Goal: Task Accomplishment & Management: Complete application form

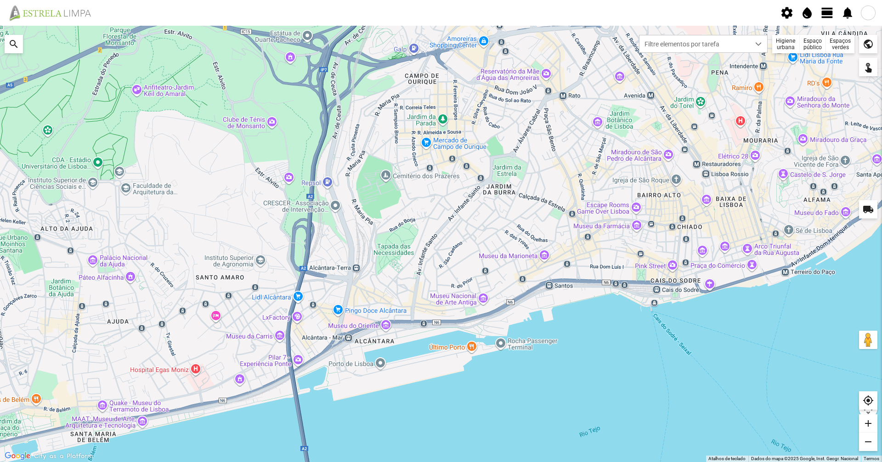
click at [783, 43] on div "Higiene urbana" at bounding box center [787, 44] width 28 height 18
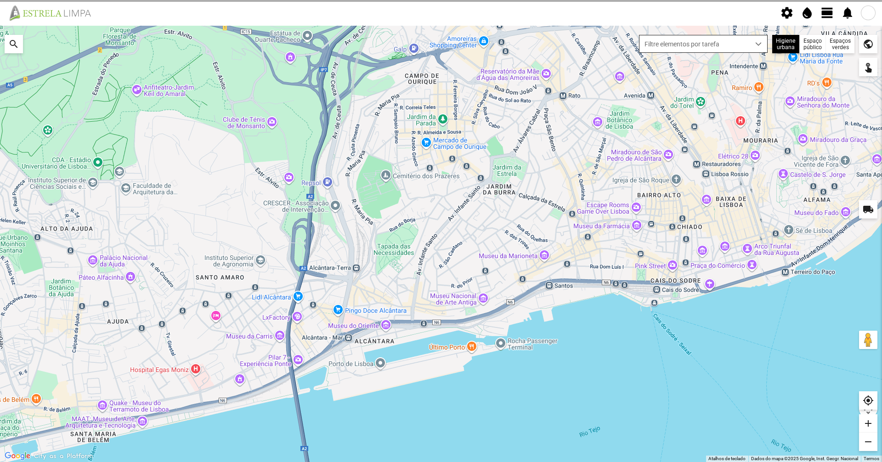
click at [758, 43] on span "dropdown trigger" at bounding box center [759, 44] width 6 height 6
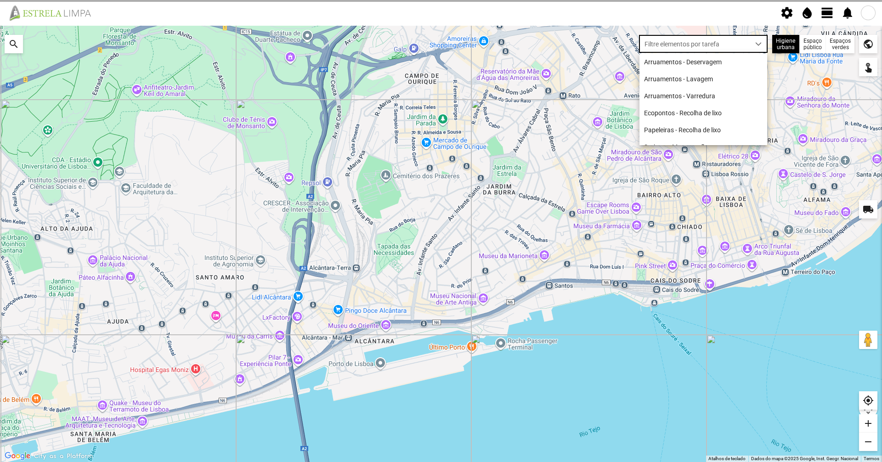
scroll to position [5, 41]
click at [824, 11] on span "view_day" at bounding box center [828, 13] width 14 height 14
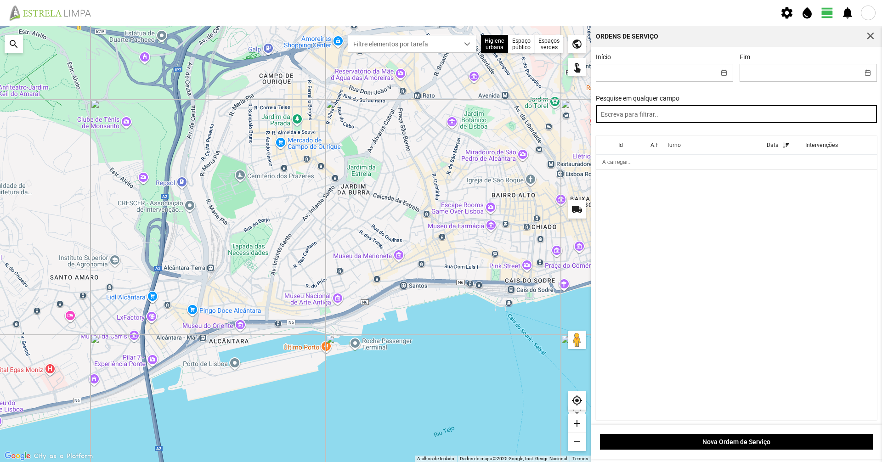
click at [805, 118] on input "text" at bounding box center [737, 114] width 282 height 18
click at [800, 114] on input "text" at bounding box center [737, 114] width 282 height 18
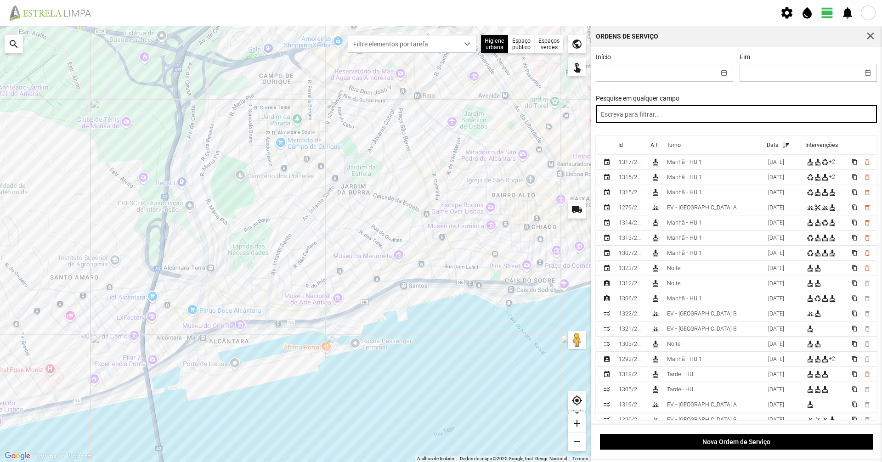
click at [767, 118] on input "text" at bounding box center [737, 114] width 282 height 18
type input "tarde"
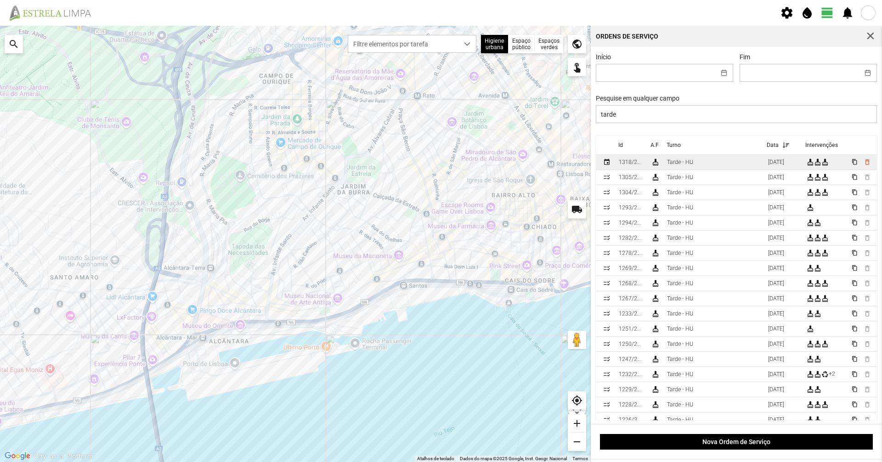
click at [768, 164] on div "[DATE]" at bounding box center [776, 162] width 16 height 6
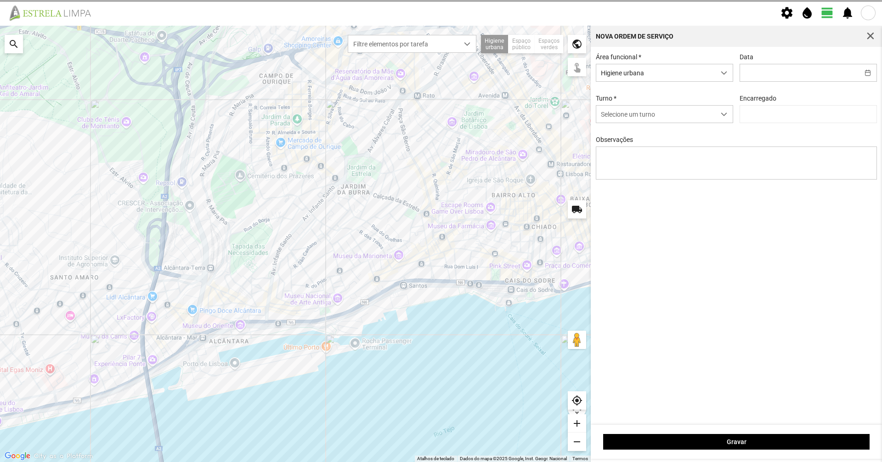
type input "[DATE]"
type input "[PERSON_NAME]"
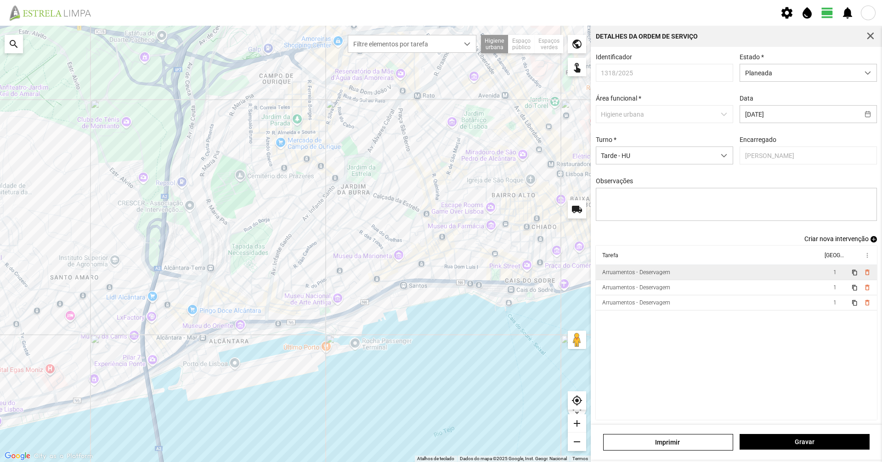
click at [719, 278] on td "Arruamentos - Deservagem" at bounding box center [709, 272] width 227 height 15
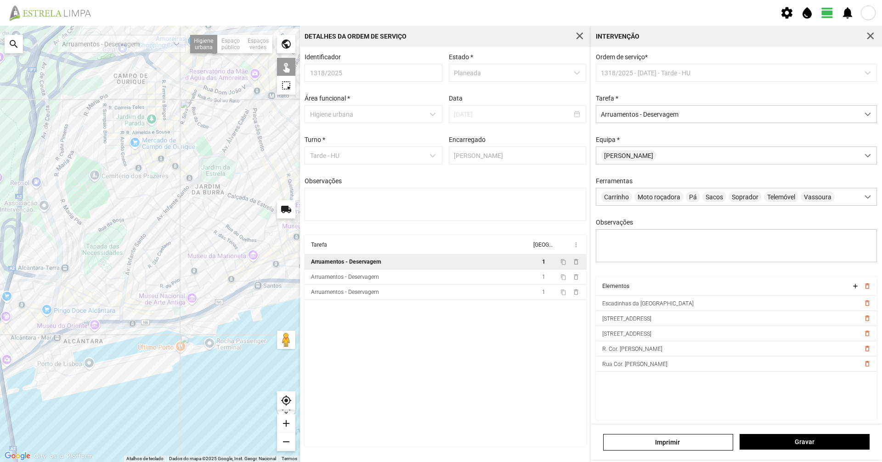
click at [121, 198] on div at bounding box center [150, 244] width 300 height 437
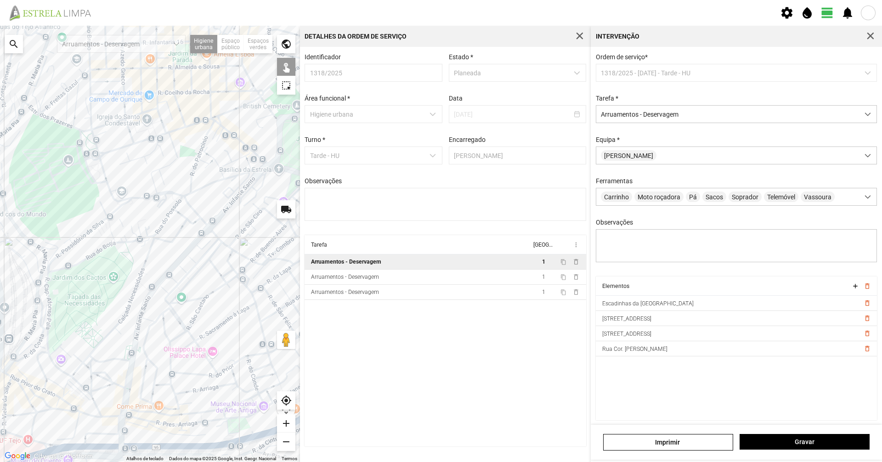
click at [119, 204] on div at bounding box center [150, 244] width 300 height 437
click at [111, 193] on div at bounding box center [150, 244] width 300 height 437
click at [783, 436] on button "Gravar" at bounding box center [805, 442] width 130 height 16
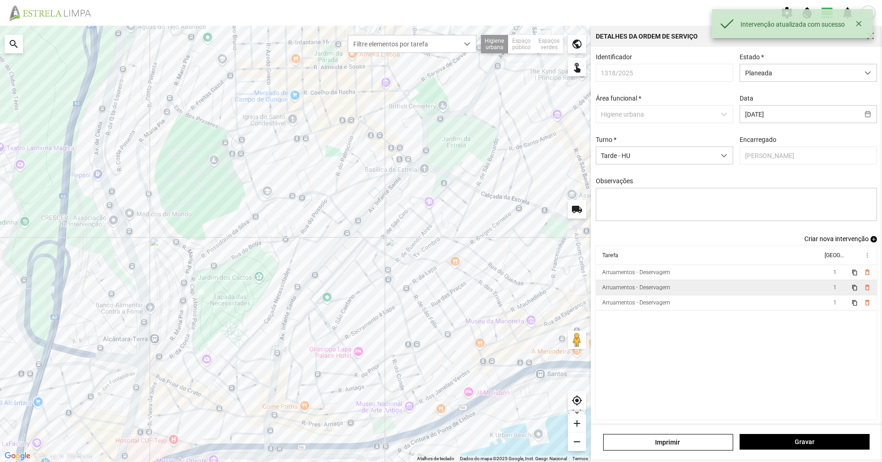
click at [737, 296] on td "Arruamentos - Deservagem" at bounding box center [709, 287] width 227 height 15
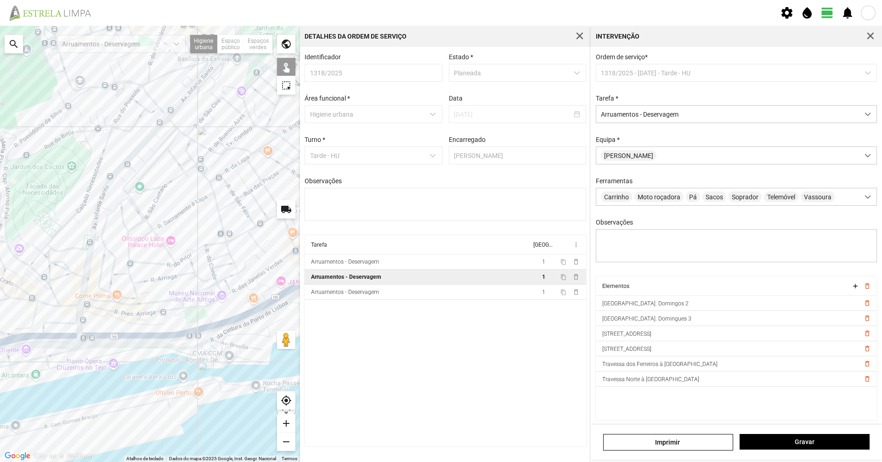
click at [184, 242] on div at bounding box center [150, 244] width 300 height 437
click at [770, 445] on span "Gravar" at bounding box center [805, 441] width 120 height 7
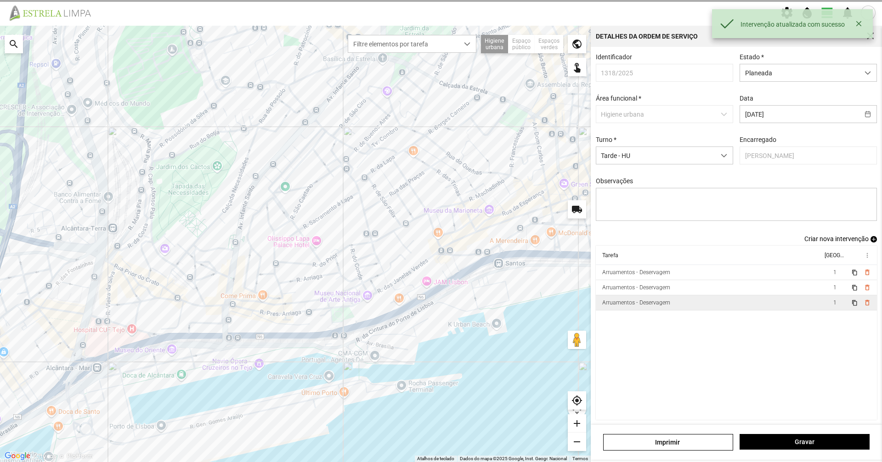
click at [724, 311] on td "Arruamentos - Deservagem" at bounding box center [709, 303] width 227 height 15
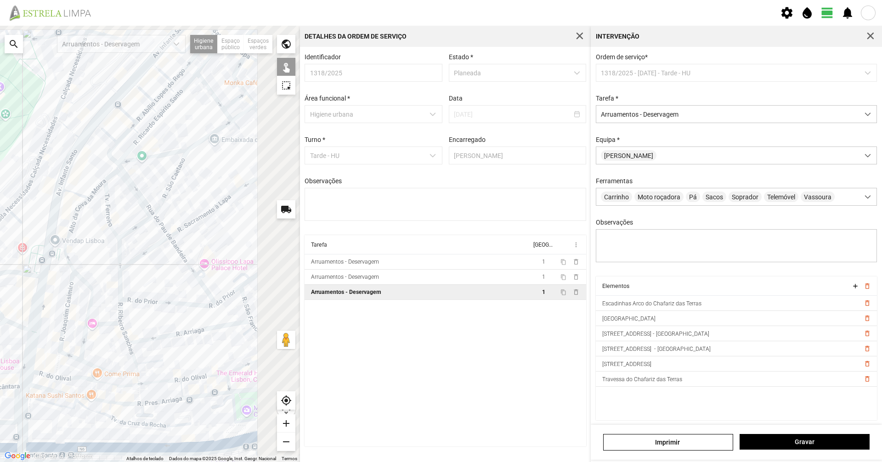
drag, startPoint x: 128, startPoint y: 214, endPoint x: 109, endPoint y: 228, distance: 23.3
click at [109, 228] on div at bounding box center [150, 244] width 300 height 437
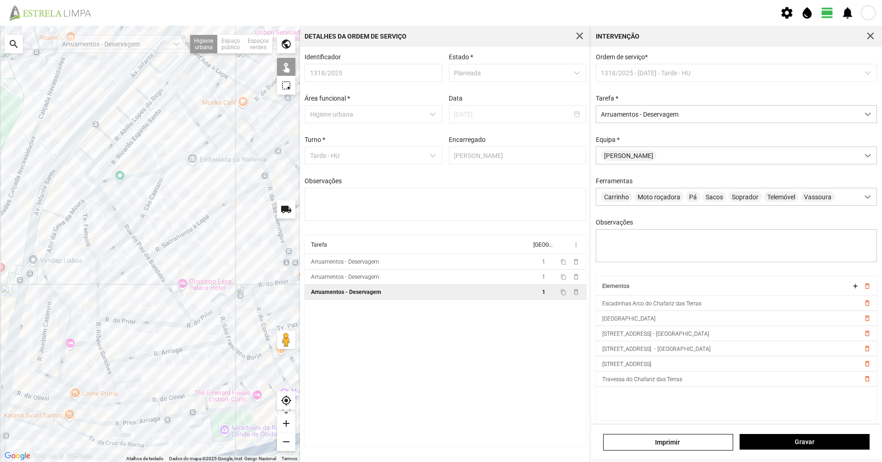
click at [111, 214] on div at bounding box center [150, 244] width 300 height 437
click at [94, 185] on div at bounding box center [150, 244] width 300 height 437
click at [94, 187] on div at bounding box center [150, 244] width 300 height 437
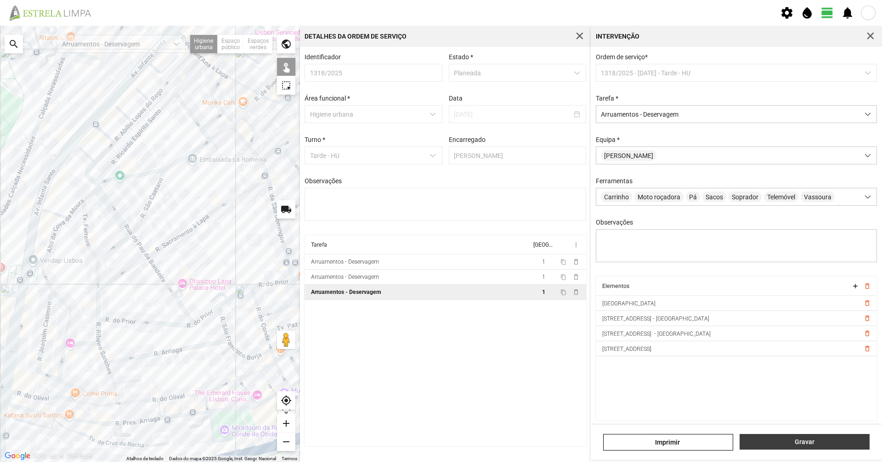
click at [830, 434] on button "Gravar" at bounding box center [805, 442] width 130 height 16
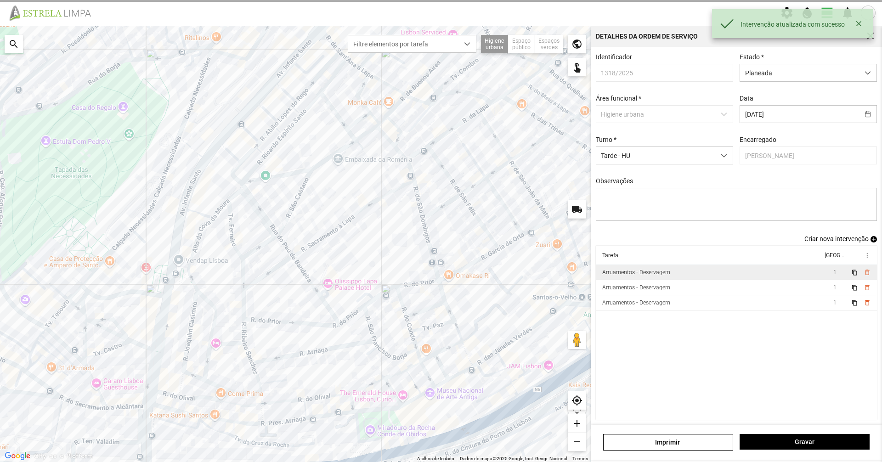
click at [682, 279] on td "Arruamentos - Deservagem" at bounding box center [709, 272] width 227 height 15
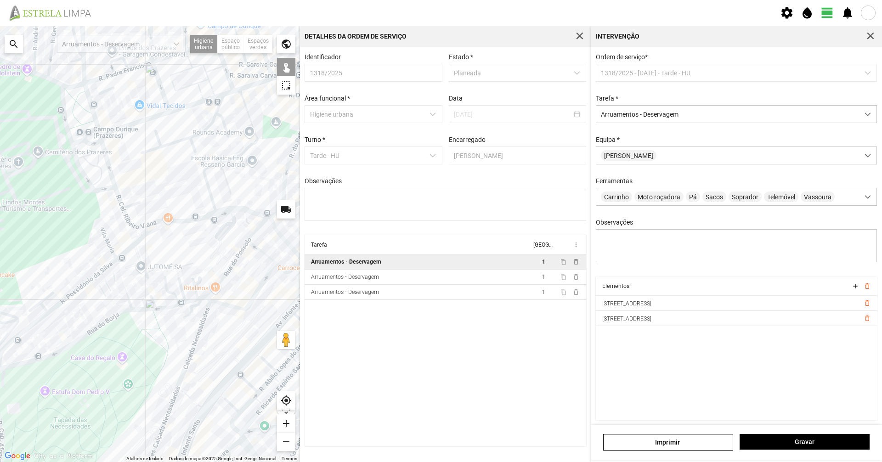
click at [128, 222] on div at bounding box center [150, 244] width 300 height 437
click at [148, 226] on div at bounding box center [150, 244] width 300 height 437
click at [136, 231] on div at bounding box center [150, 244] width 300 height 437
click at [163, 190] on div at bounding box center [150, 244] width 300 height 437
drag, startPoint x: 174, startPoint y: 233, endPoint x: 169, endPoint y: 227, distance: 7.1
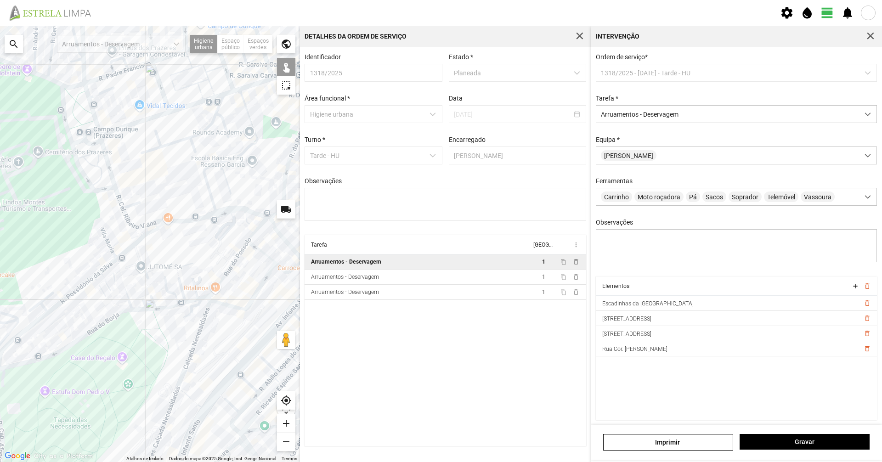
click at [173, 232] on div at bounding box center [150, 244] width 300 height 437
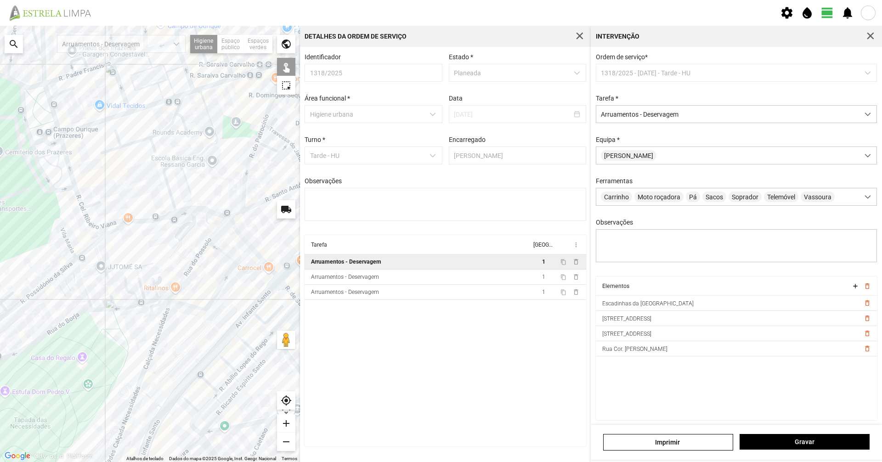
drag, startPoint x: 169, startPoint y: 227, endPoint x: 129, endPoint y: 227, distance: 40.0
click at [129, 227] on div at bounding box center [150, 244] width 300 height 437
click at [114, 223] on div at bounding box center [150, 244] width 300 height 437
click at [786, 439] on span "Gravar" at bounding box center [805, 441] width 120 height 7
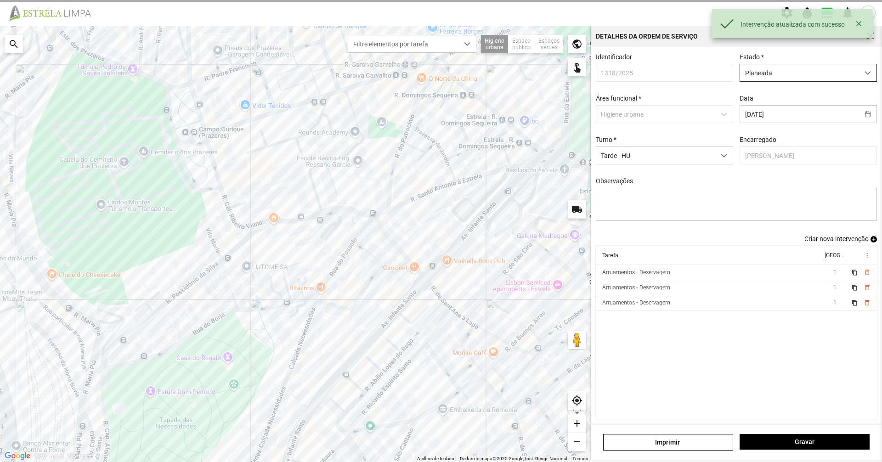
click at [848, 79] on span "Planeada" at bounding box center [799, 72] width 119 height 17
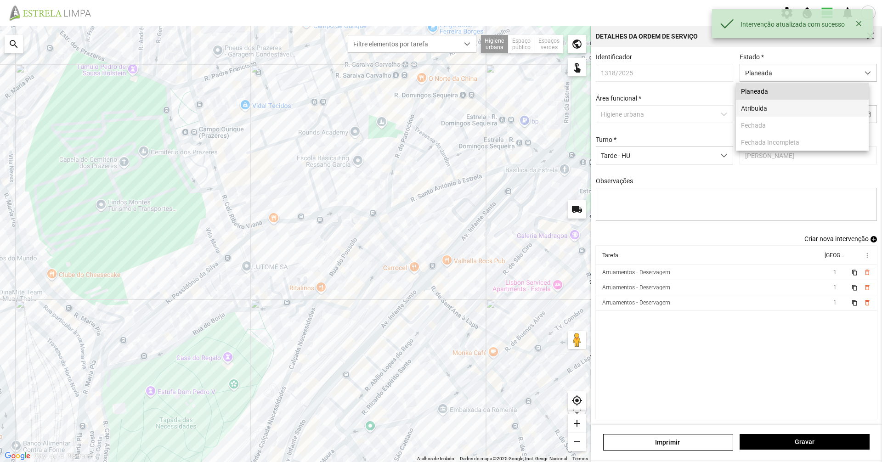
click at [824, 111] on li "Atribuída" at bounding box center [802, 108] width 133 height 17
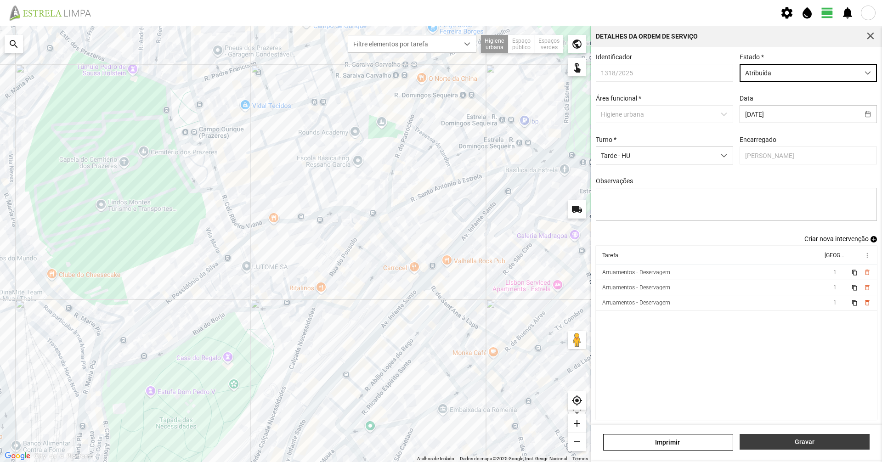
click at [777, 438] on span "Gravar" at bounding box center [805, 441] width 120 height 7
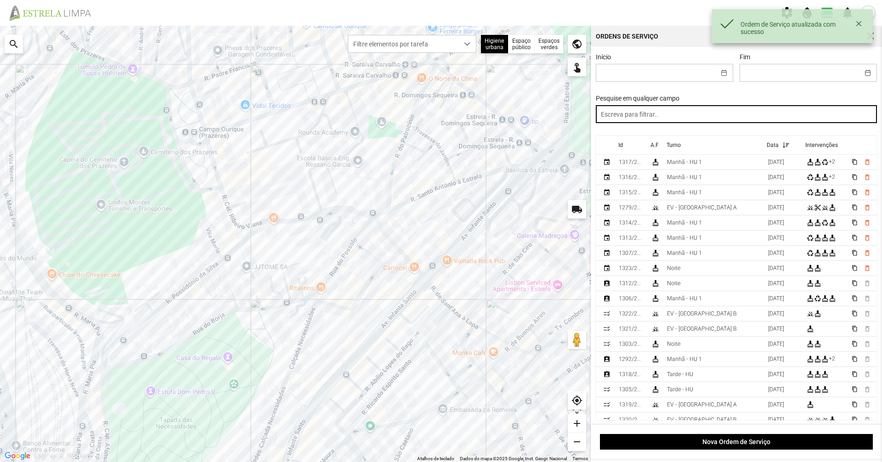
click at [647, 119] on input "text" at bounding box center [737, 114] width 282 height 18
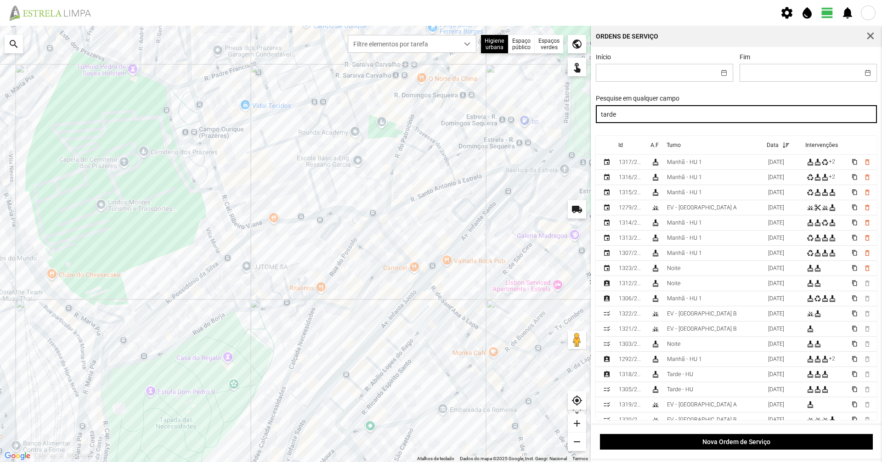
type input "tarde"
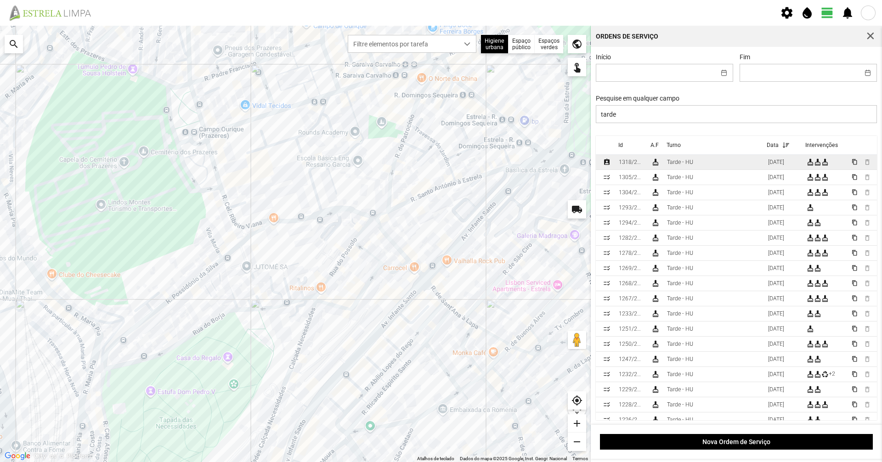
click at [645, 165] on td "1318/2025" at bounding box center [631, 162] width 32 height 15
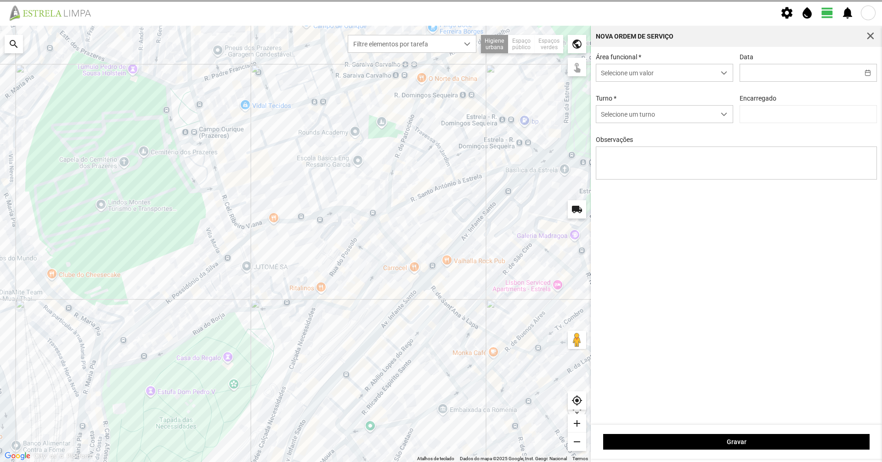
type input "[DATE]"
type input "[PERSON_NAME]"
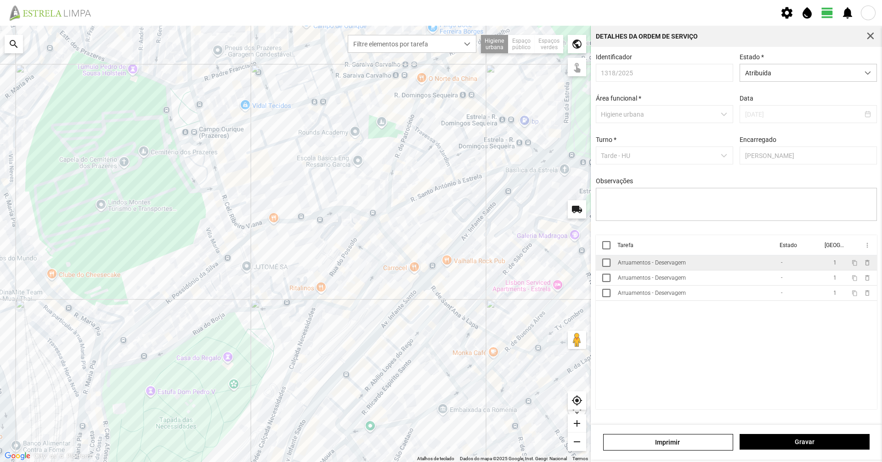
click at [650, 262] on td "Arruamentos - Deservagem" at bounding box center [695, 263] width 163 height 15
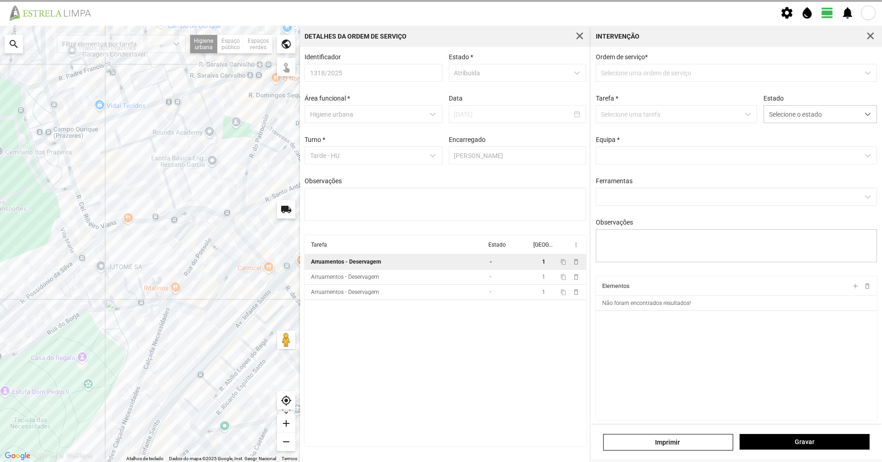
click at [788, 106] on div "Estado Selecione o estado" at bounding box center [821, 109] width 120 height 28
click at [791, 108] on span "Selecione o estado" at bounding box center [811, 114] width 95 height 17
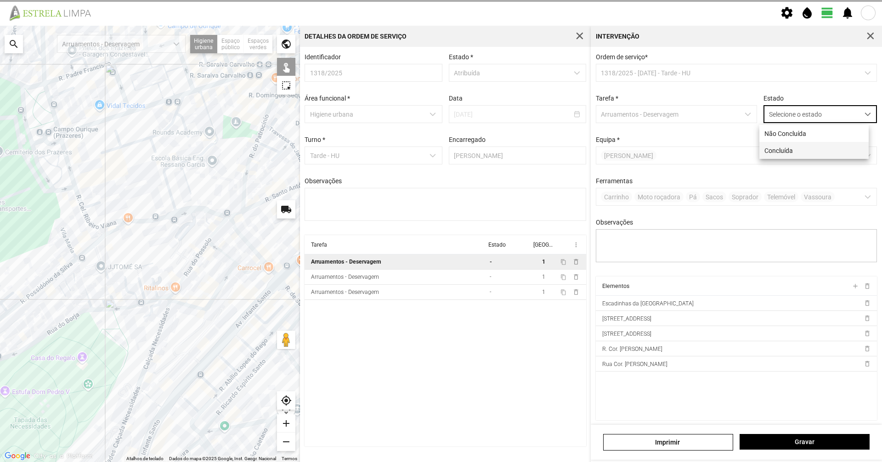
click at [779, 149] on li "Concluída" at bounding box center [814, 150] width 109 height 17
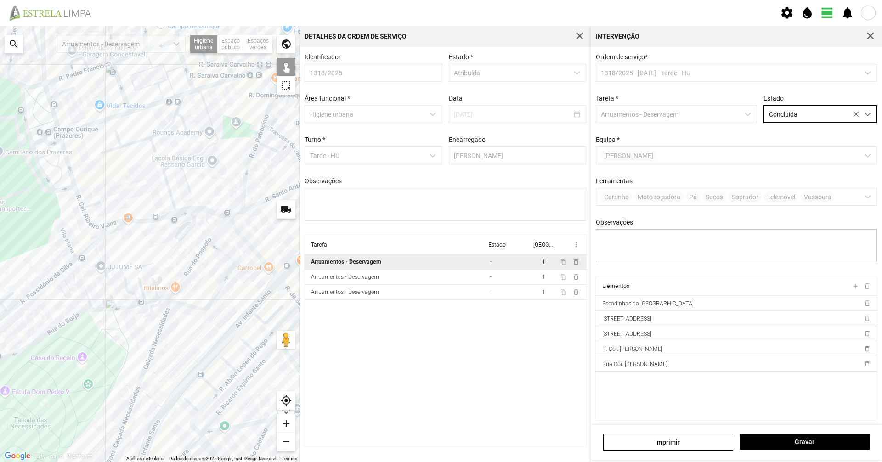
click at [796, 450] on div "Gravar" at bounding box center [805, 442] width 136 height 17
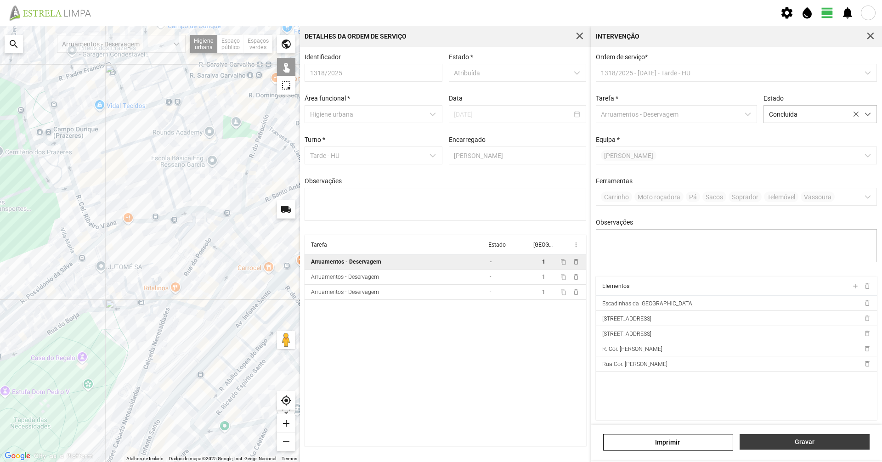
click at [801, 443] on span "Gravar" at bounding box center [805, 441] width 120 height 7
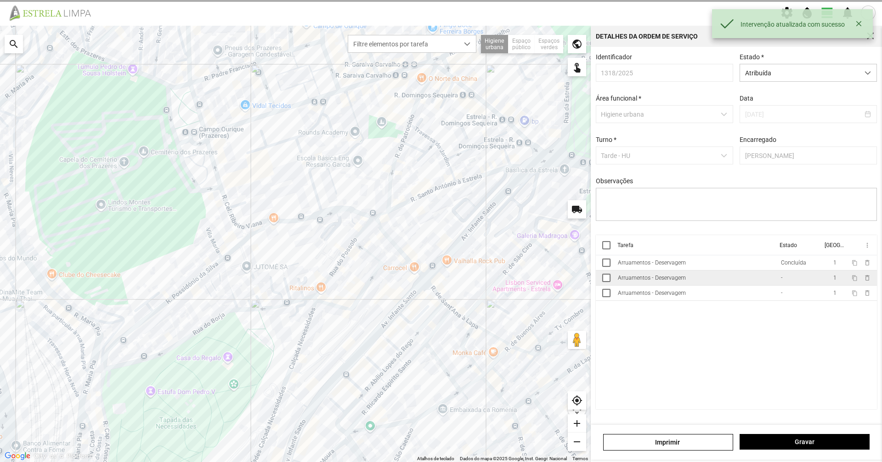
click at [716, 280] on td "Arruamentos - Deservagem" at bounding box center [695, 278] width 163 height 15
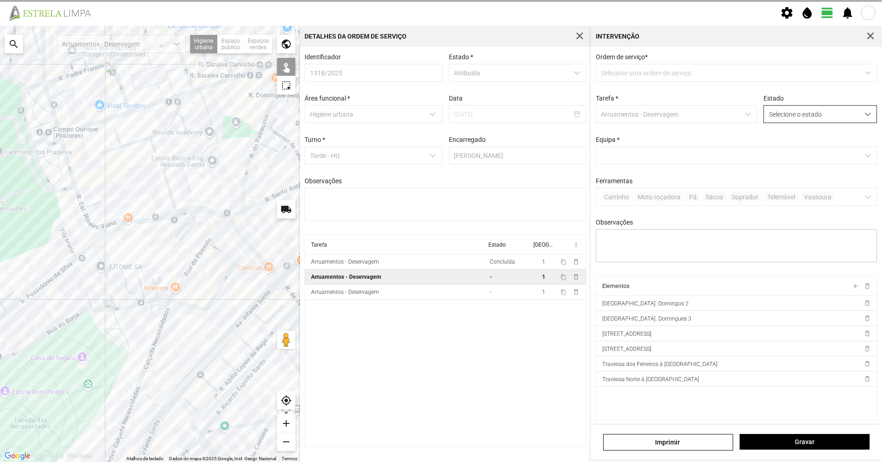
click at [800, 112] on span "Selecione o estado" at bounding box center [811, 114] width 95 height 17
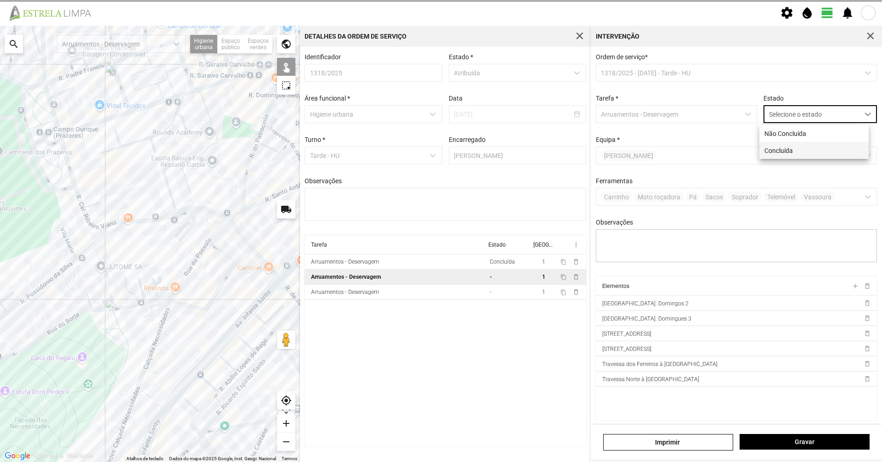
scroll to position [5, 41]
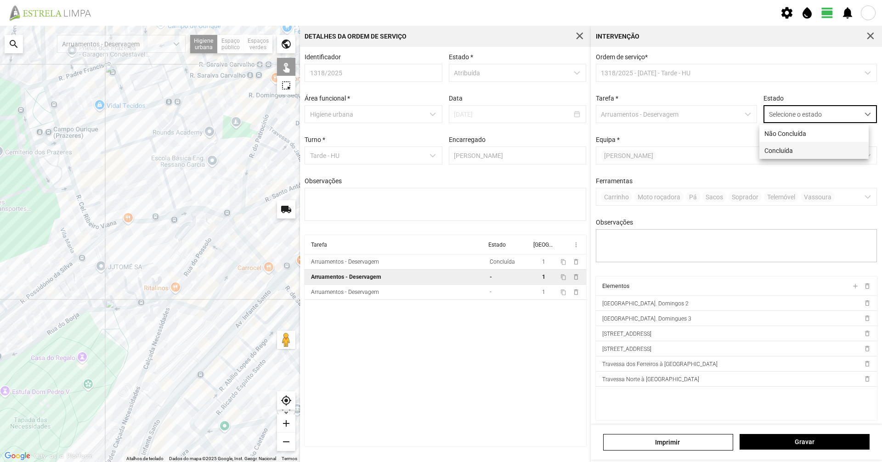
click at [800, 150] on li "Concluída" at bounding box center [814, 150] width 109 height 17
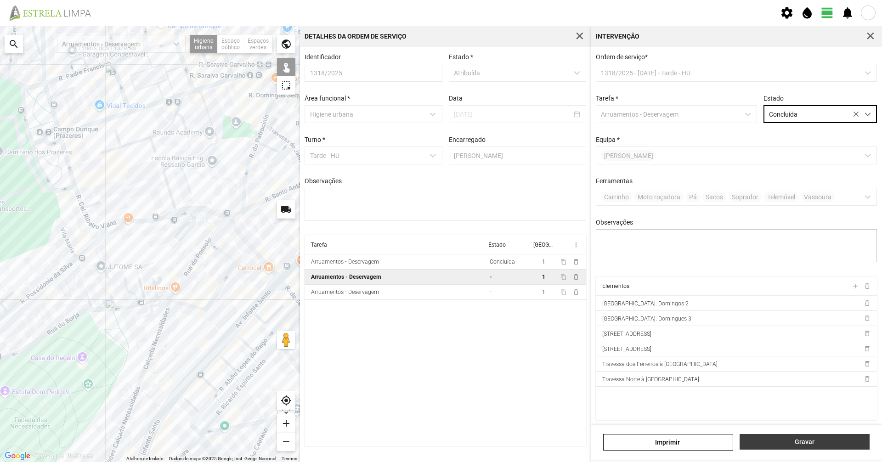
click at [801, 436] on button "Gravar" at bounding box center [805, 442] width 130 height 16
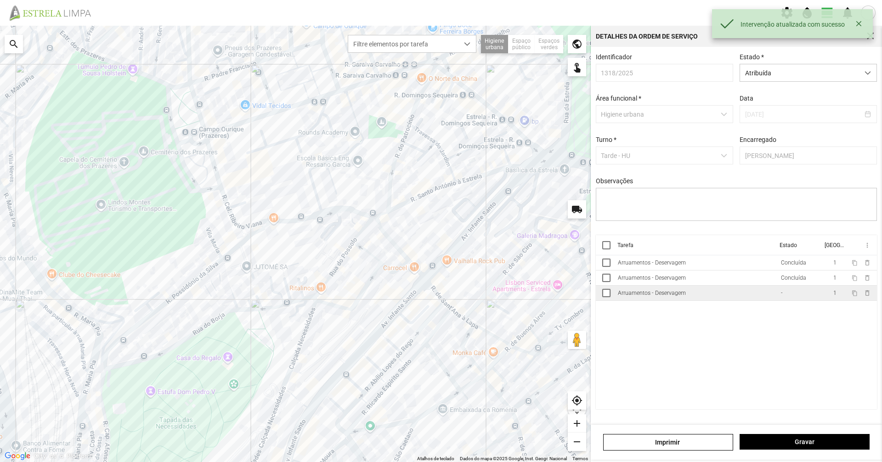
click at [733, 299] on td "Arruamentos - Deservagem" at bounding box center [695, 293] width 163 height 15
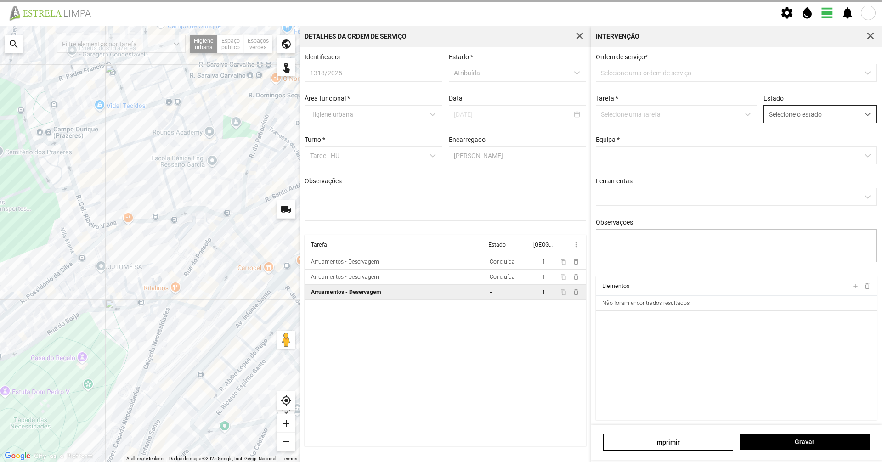
click at [782, 122] on span "Selecione o estado" at bounding box center [811, 114] width 95 height 17
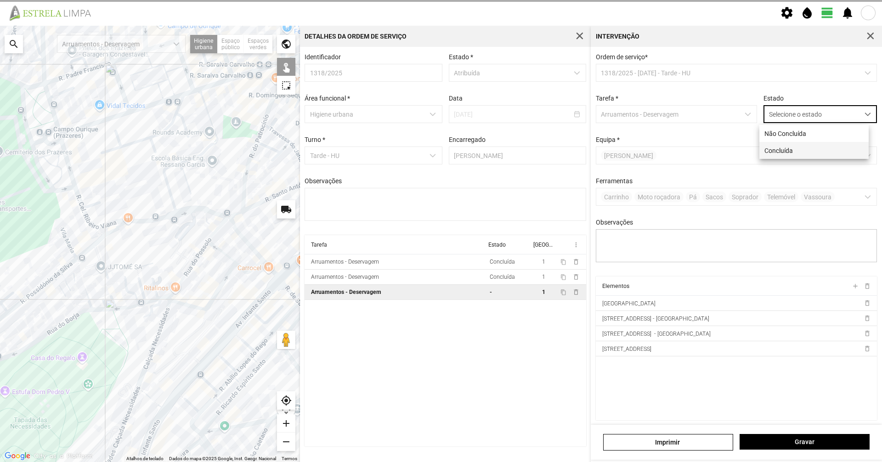
click at [789, 146] on li "Concluída" at bounding box center [814, 150] width 109 height 17
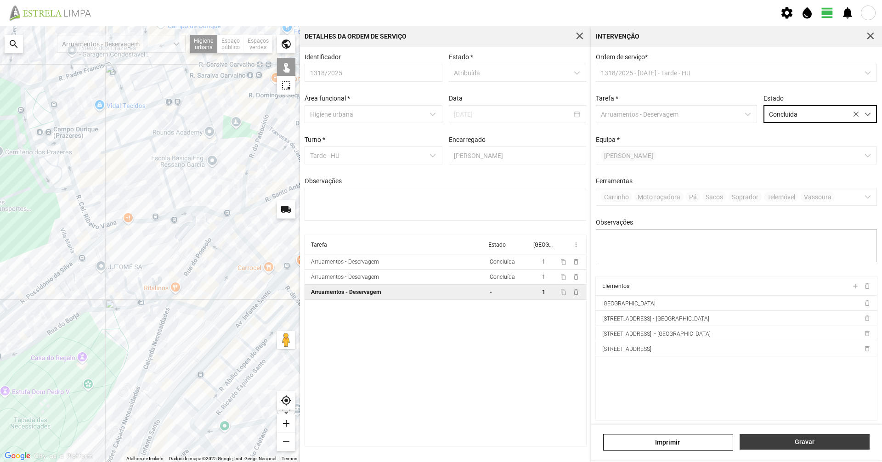
click at [783, 444] on span "Gravar" at bounding box center [805, 441] width 120 height 7
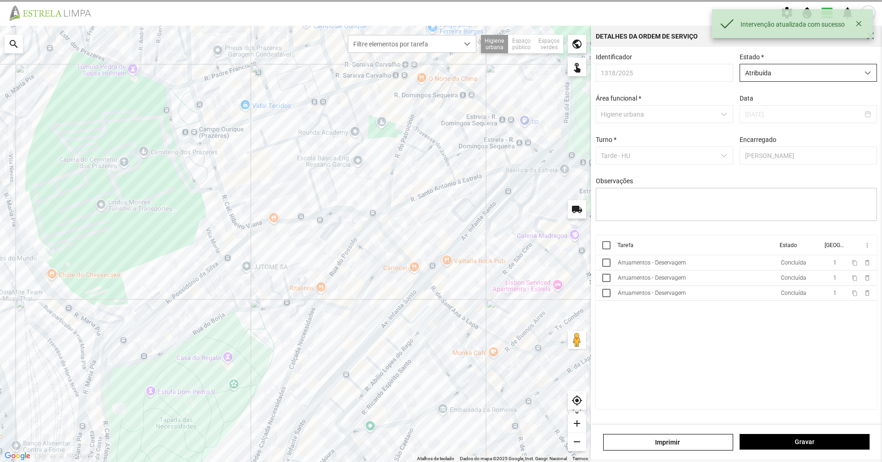
click at [834, 65] on span "Atribuída" at bounding box center [799, 72] width 119 height 17
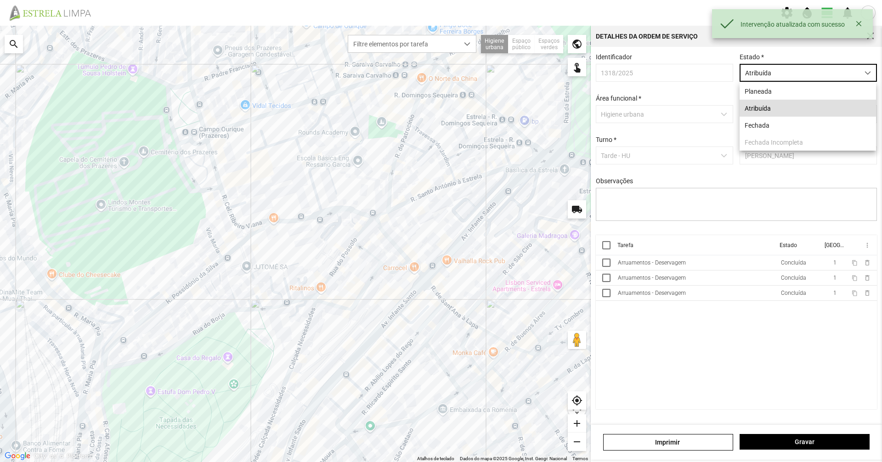
scroll to position [5, 41]
click at [822, 123] on li "Fechada" at bounding box center [808, 125] width 136 height 17
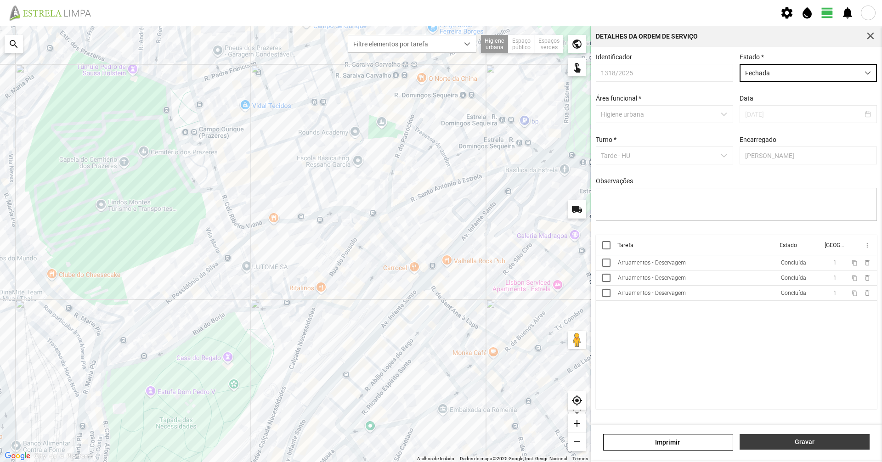
click at [770, 440] on span "Gravar" at bounding box center [805, 441] width 120 height 7
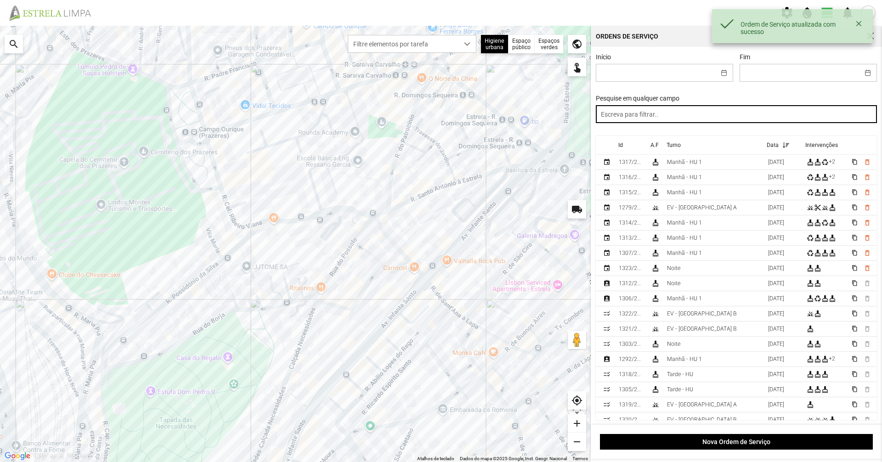
click at [705, 115] on input "text" at bounding box center [737, 114] width 282 height 18
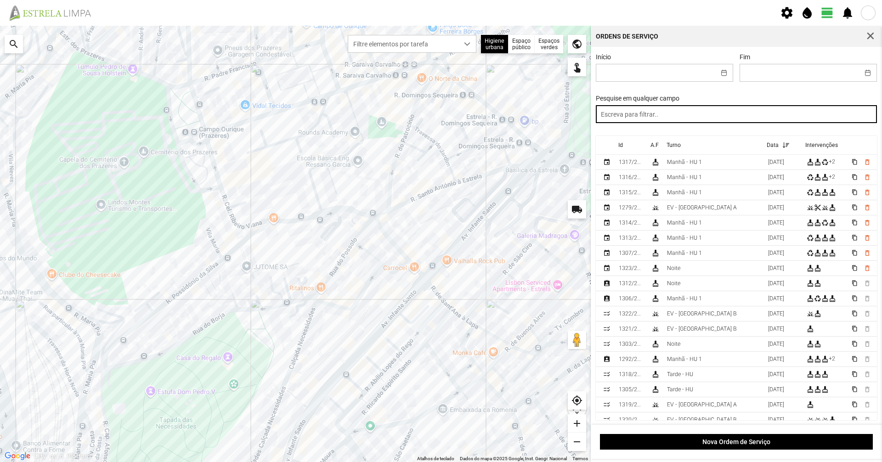
click at [658, 118] on input "text" at bounding box center [737, 114] width 282 height 18
type input "tarde"
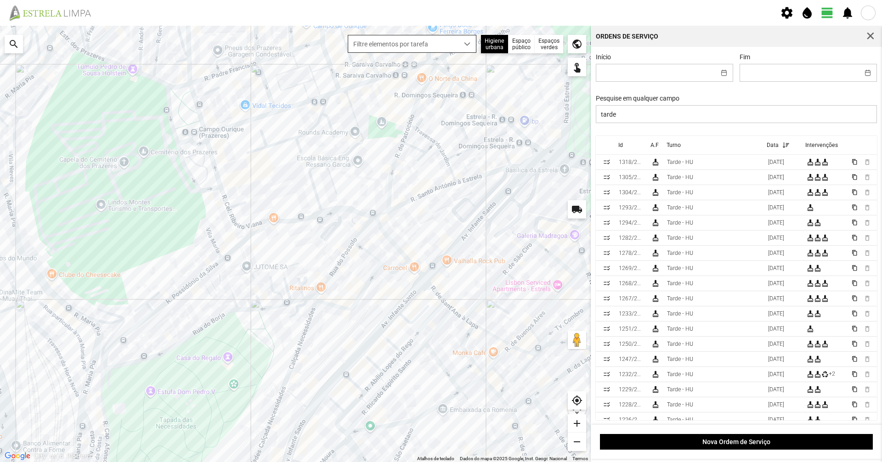
click at [437, 49] on span "Filtre elementos por tarefa" at bounding box center [403, 43] width 110 height 17
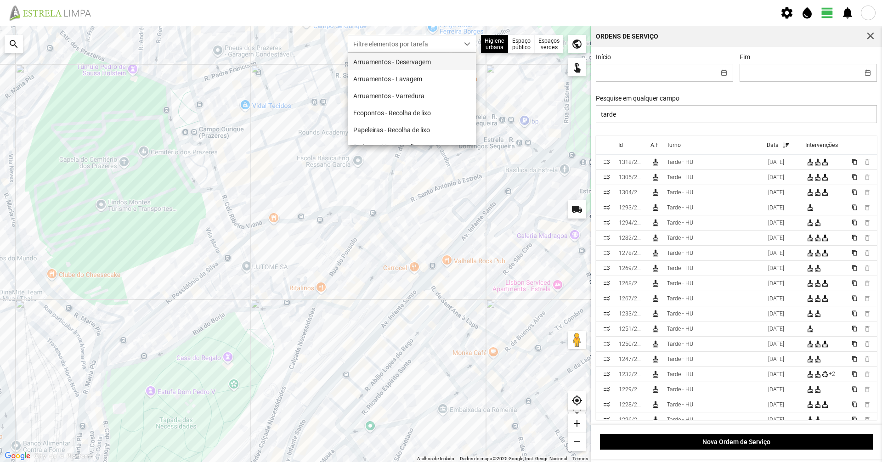
click at [424, 65] on li "Arruamentos - Deservagem" at bounding box center [412, 61] width 128 height 17
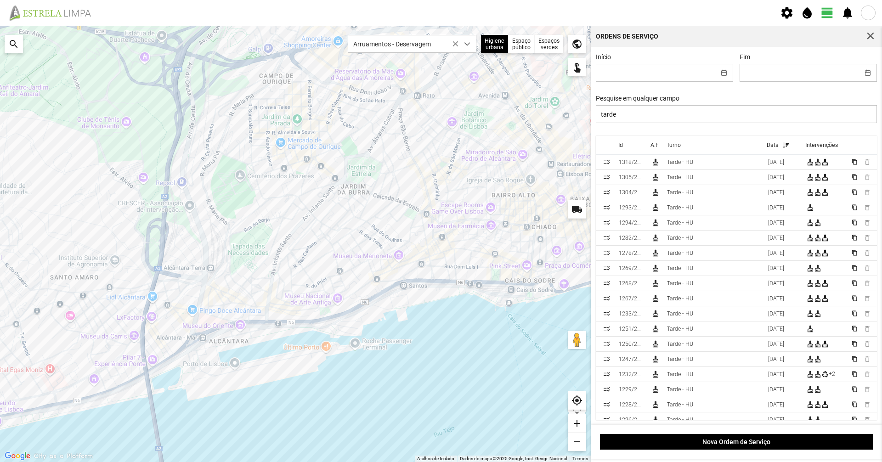
drag, startPoint x: 287, startPoint y: 162, endPoint x: 235, endPoint y: 166, distance: 51.6
click at [235, 166] on div at bounding box center [295, 244] width 591 height 437
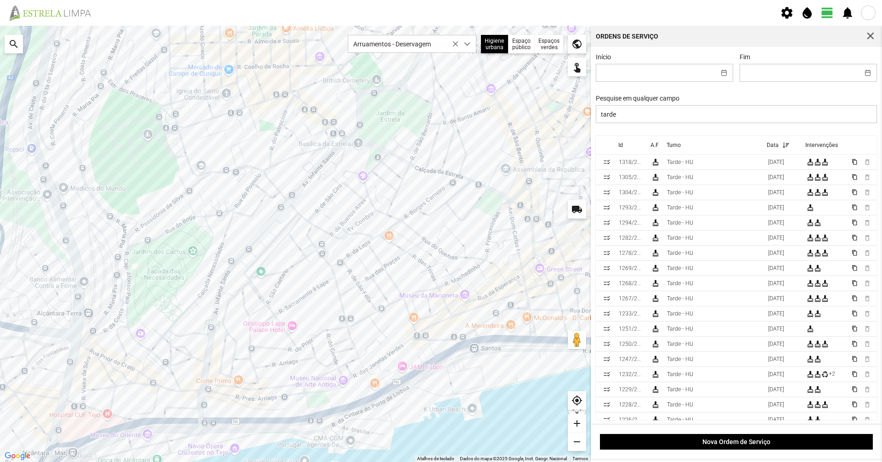
drag, startPoint x: 273, startPoint y: 188, endPoint x: 244, endPoint y: 142, distance: 53.3
click at [244, 142] on div at bounding box center [295, 244] width 591 height 437
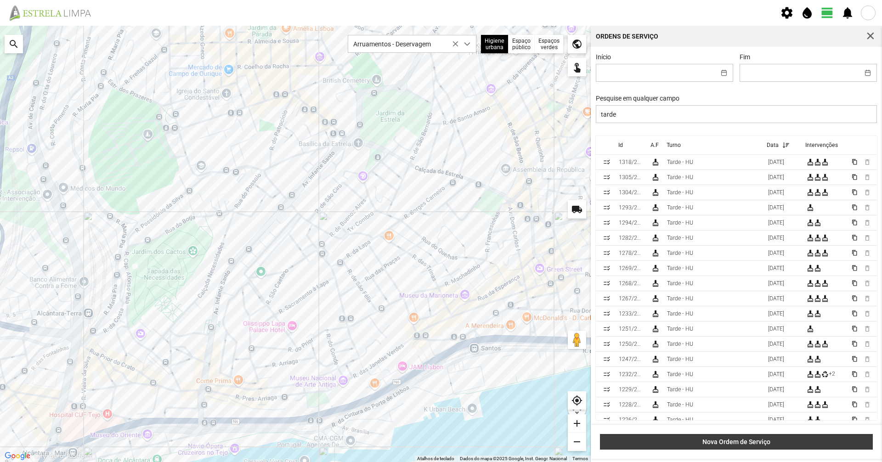
click at [714, 449] on button "Nova Ordem de Serviço" at bounding box center [736, 442] width 273 height 16
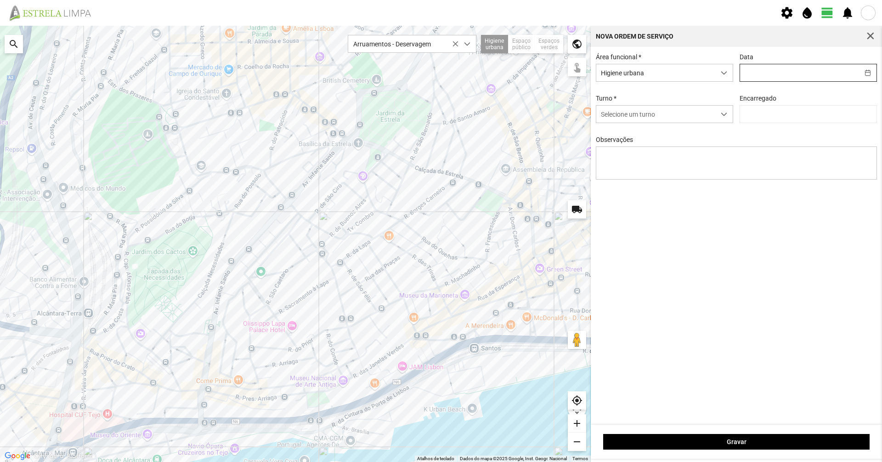
click at [802, 71] on input "text" at bounding box center [799, 72] width 119 height 17
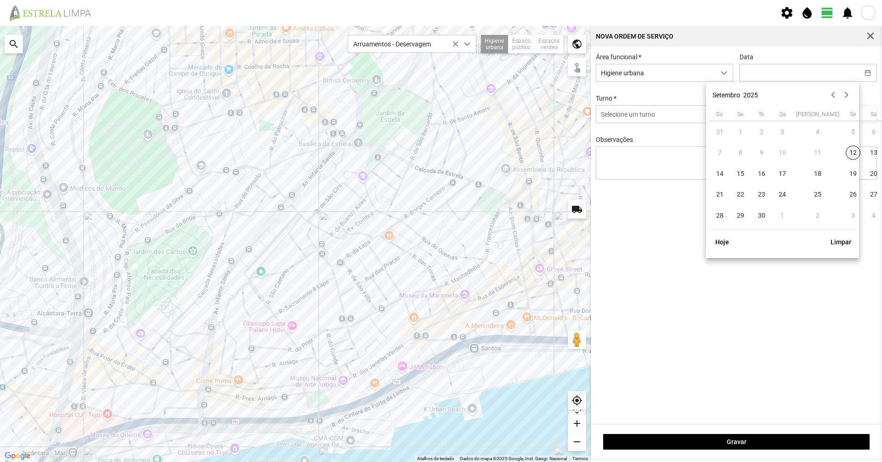
click at [846, 148] on span "12" at bounding box center [853, 153] width 15 height 15
type input "[DATE]"
click at [707, 110] on span "Selecione um turno" at bounding box center [656, 114] width 119 height 17
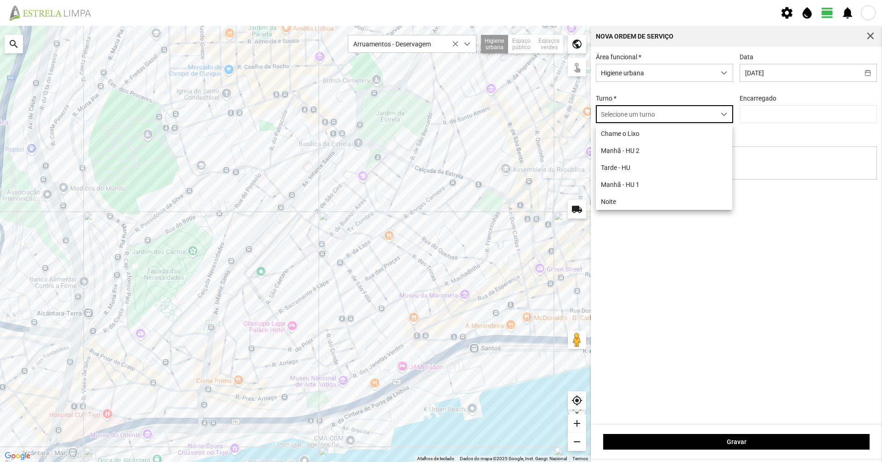
scroll to position [5, 41]
click at [666, 167] on li "Tarde - HU" at bounding box center [664, 167] width 136 height 17
type input "[PERSON_NAME]"
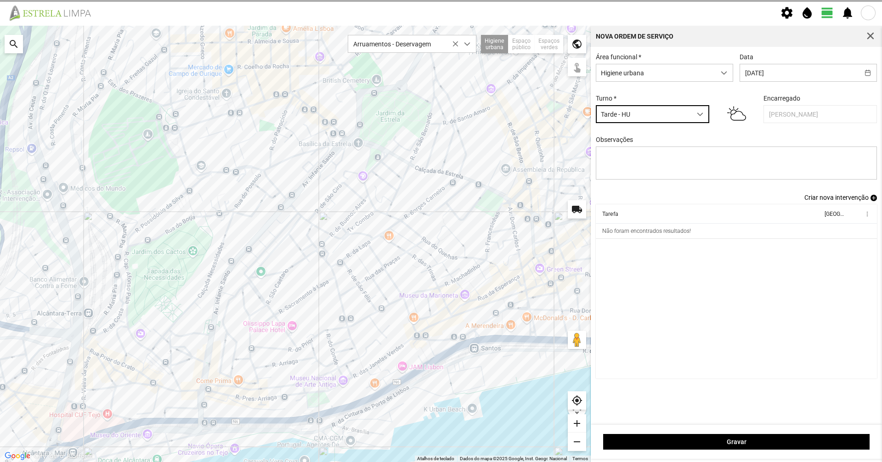
click at [836, 201] on span "Criar nova intervenção" at bounding box center [837, 197] width 64 height 7
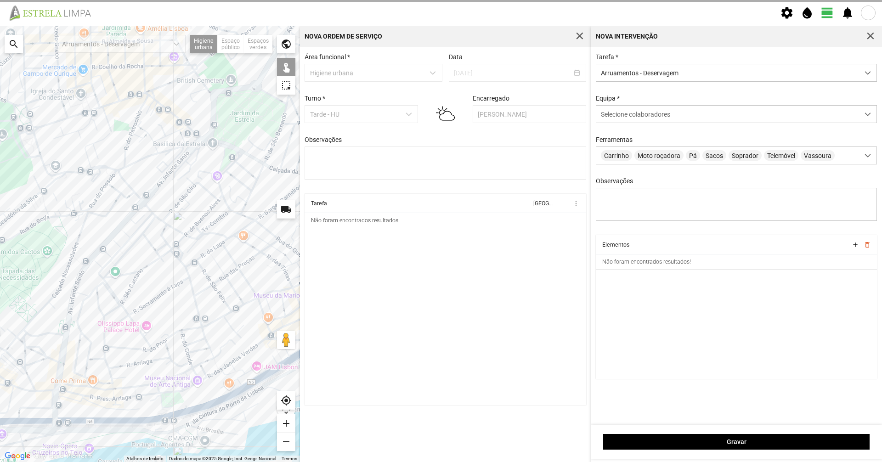
click at [699, 79] on span "Arruamentos - Deservagem" at bounding box center [728, 72] width 263 height 17
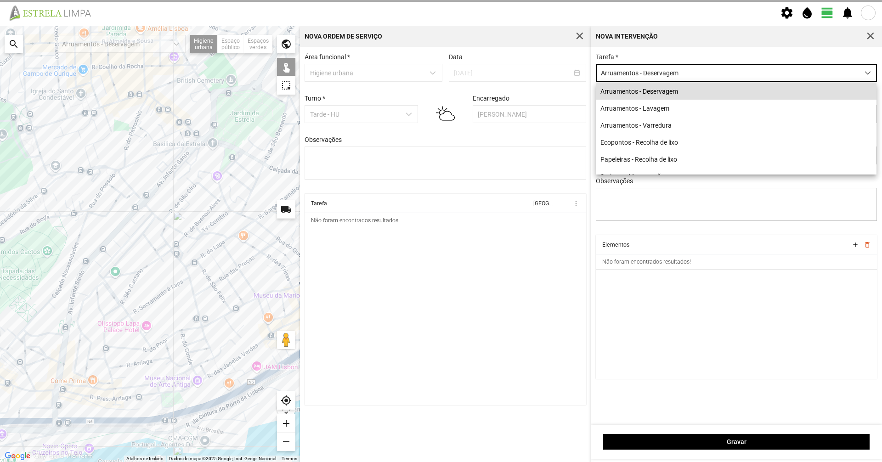
click at [698, 51] on div "Tarefa * Arruamentos - Deservagem Equipa * Selecione colaboradores Ferramentas …" at bounding box center [736, 236] width 291 height 378
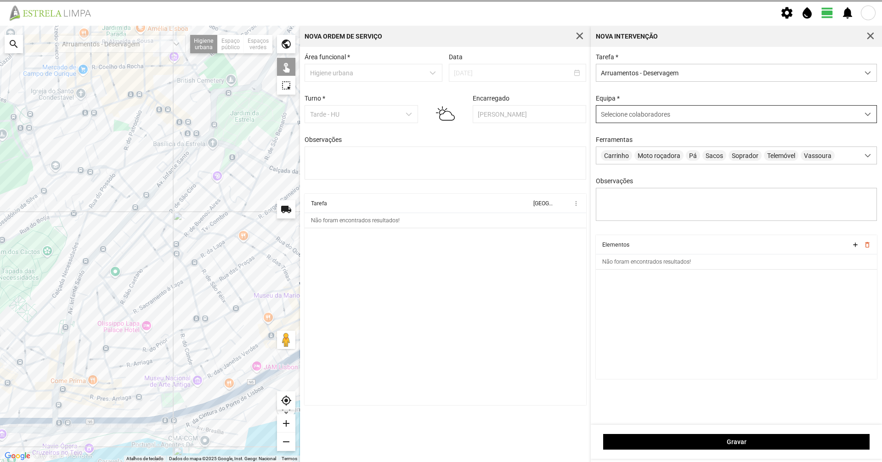
click at [672, 111] on div "Selecione colaboradores" at bounding box center [728, 114] width 263 height 17
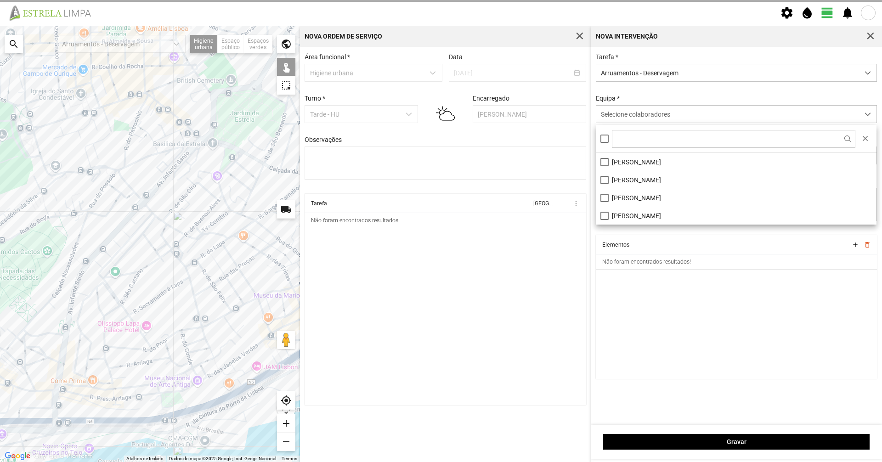
drag, startPoint x: 614, startPoint y: 183, endPoint x: 624, endPoint y: 149, distance: 35.0
click at [614, 182] on li "[PERSON_NAME]" at bounding box center [736, 180] width 281 height 18
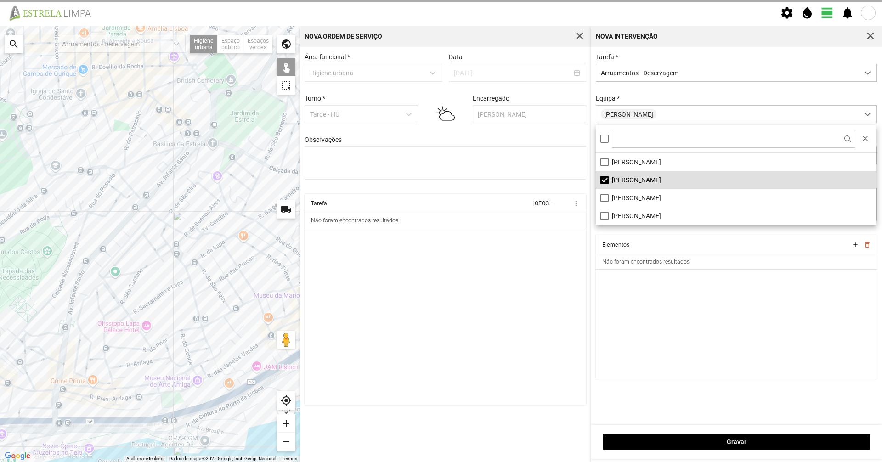
click at [649, 101] on div "Equipa * [PERSON_NAME]" at bounding box center [737, 109] width 288 height 28
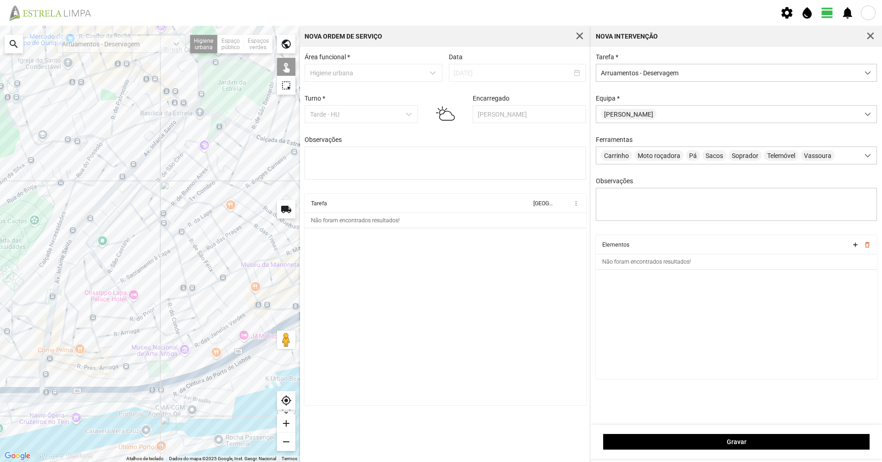
drag, startPoint x: 191, startPoint y: 278, endPoint x: 188, endPoint y: 257, distance: 20.4
click at [188, 257] on div at bounding box center [150, 244] width 300 height 437
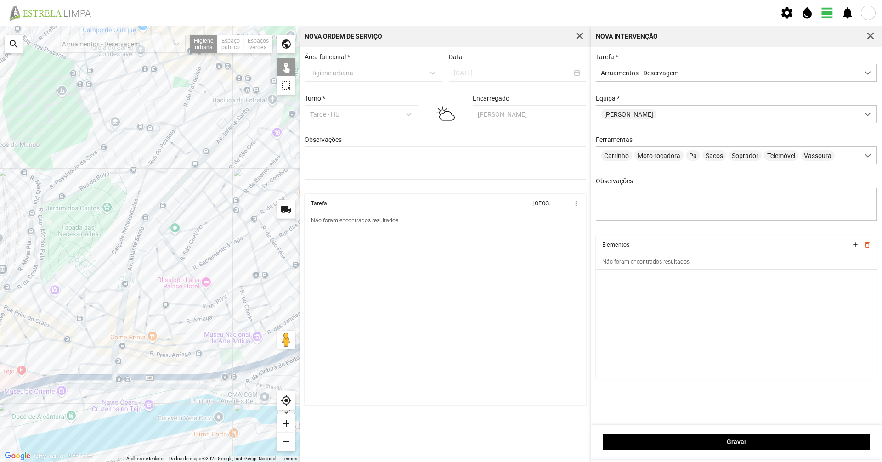
drag, startPoint x: 196, startPoint y: 239, endPoint x: 217, endPoint y: 239, distance: 20.7
click at [217, 239] on div at bounding box center [150, 244] width 300 height 437
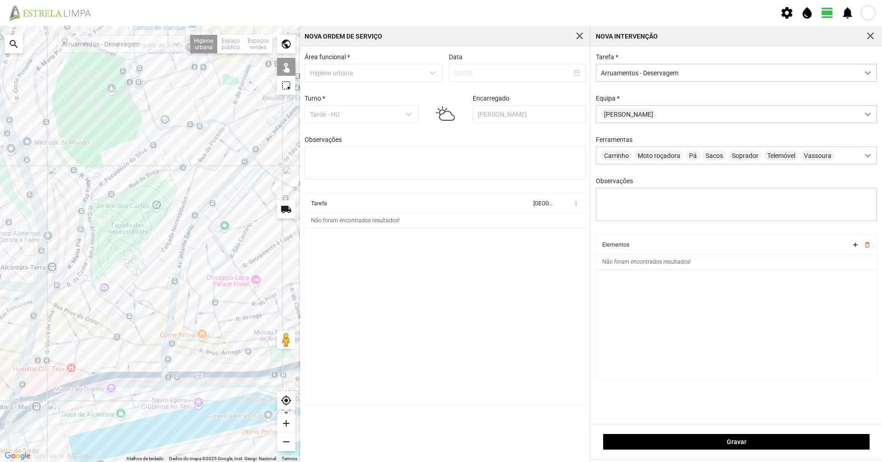
click at [216, 244] on div at bounding box center [150, 244] width 300 height 437
click at [213, 234] on div at bounding box center [150, 244] width 300 height 437
click at [207, 248] on div at bounding box center [150, 244] width 300 height 437
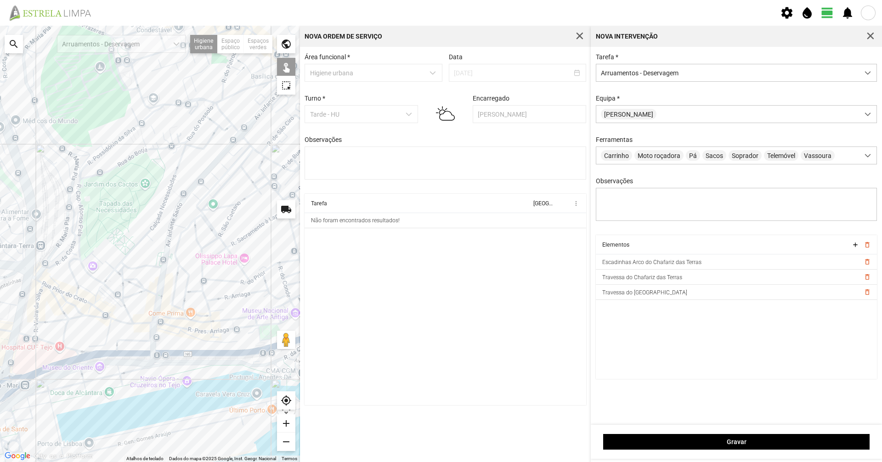
drag, startPoint x: 208, startPoint y: 283, endPoint x: 195, endPoint y: 255, distance: 30.8
click at [195, 255] on div at bounding box center [150, 244] width 300 height 437
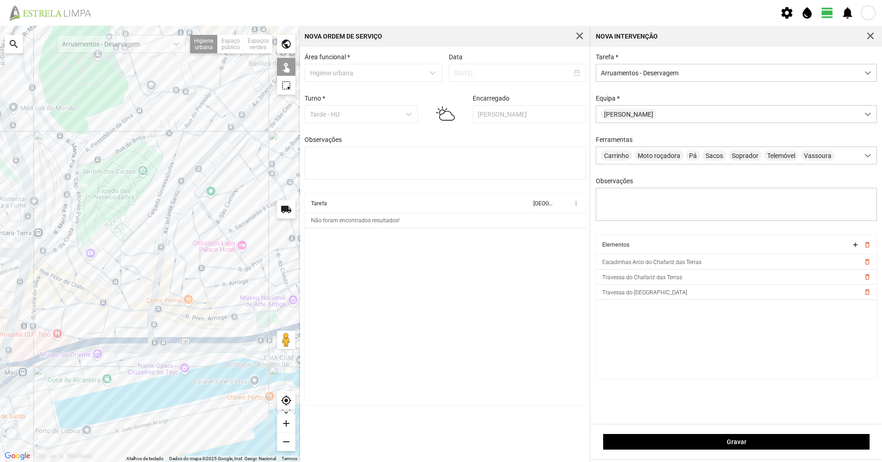
click at [173, 247] on div at bounding box center [150, 244] width 300 height 437
click at [180, 258] on div at bounding box center [150, 244] width 300 height 437
click at [181, 291] on div at bounding box center [150, 244] width 300 height 437
click at [189, 278] on div at bounding box center [150, 244] width 300 height 437
click at [189, 280] on div at bounding box center [150, 244] width 300 height 437
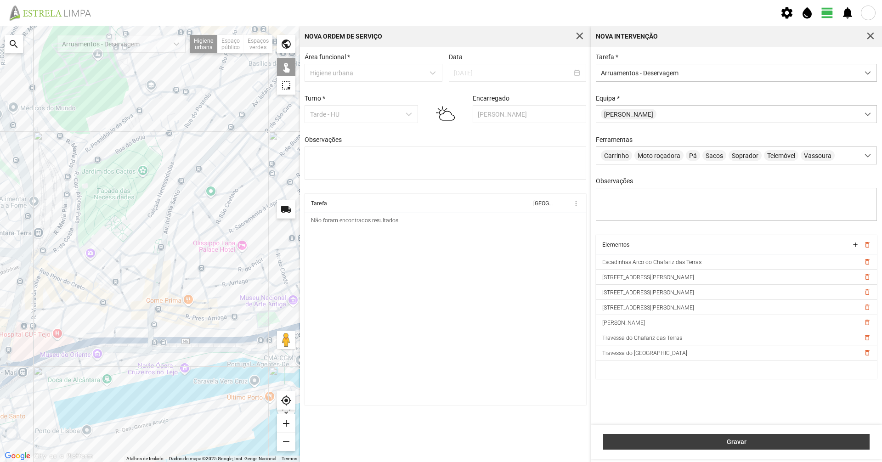
click at [633, 440] on span "Gravar" at bounding box center [736, 441] width 257 height 7
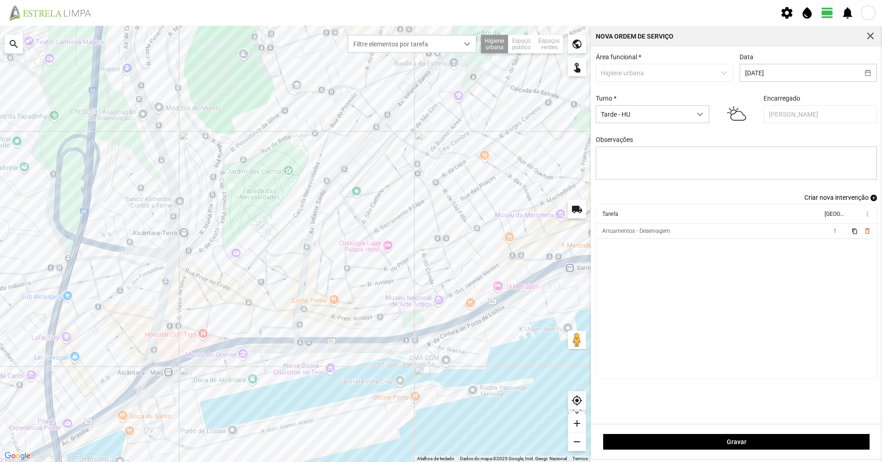
click at [819, 198] on span "Criar nova intervenção" at bounding box center [837, 197] width 64 height 7
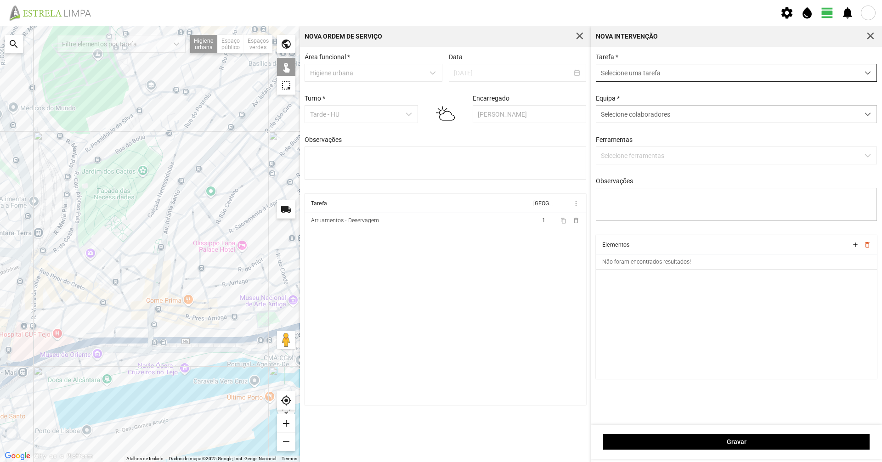
click at [693, 74] on span "Selecione uma tarefa" at bounding box center [728, 72] width 263 height 17
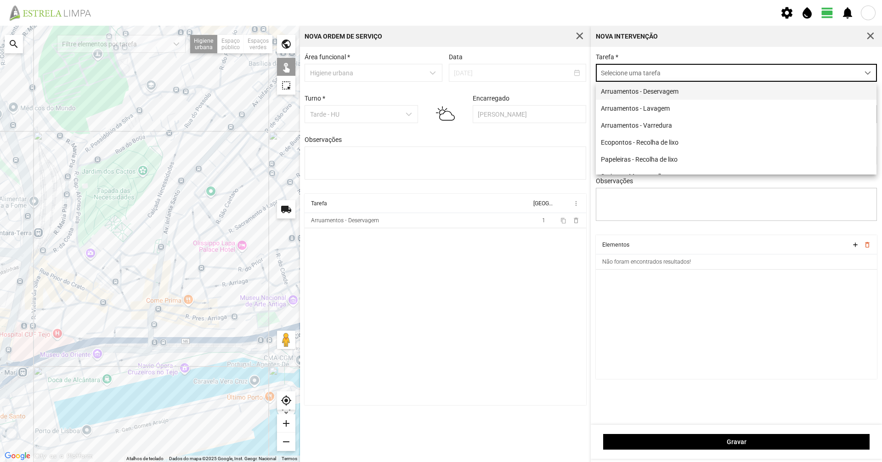
scroll to position [5, 41]
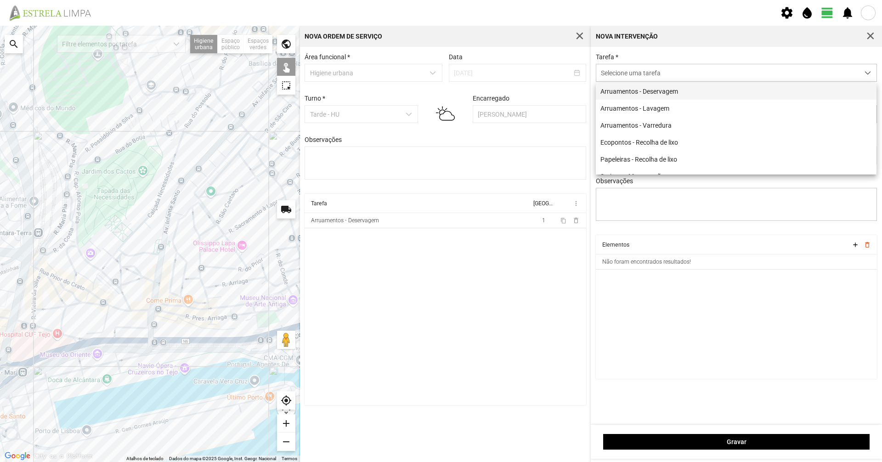
click at [668, 97] on li "Arruamentos - Deservagem" at bounding box center [736, 91] width 281 height 17
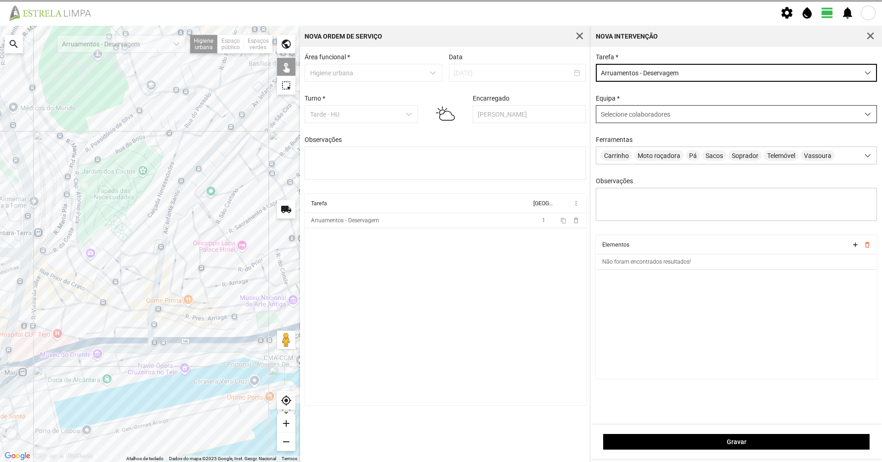
click at [646, 114] on span "Selecione colaboradores" at bounding box center [635, 114] width 69 height 7
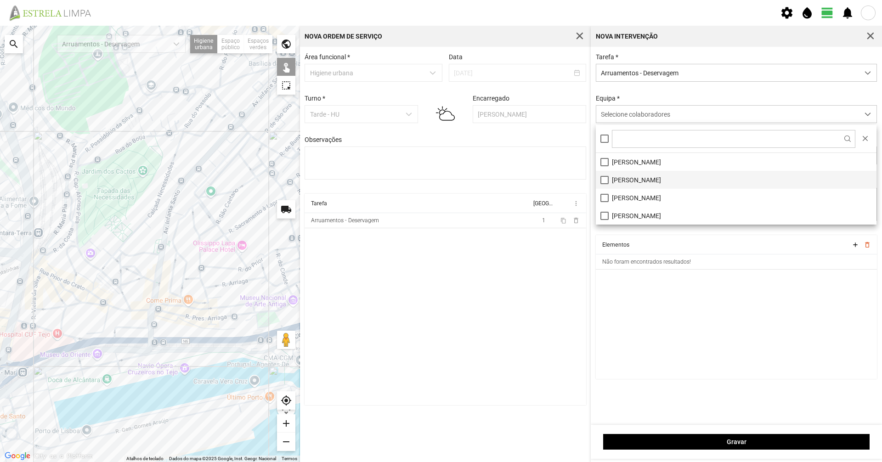
click at [610, 178] on li "[PERSON_NAME]" at bounding box center [736, 180] width 281 height 18
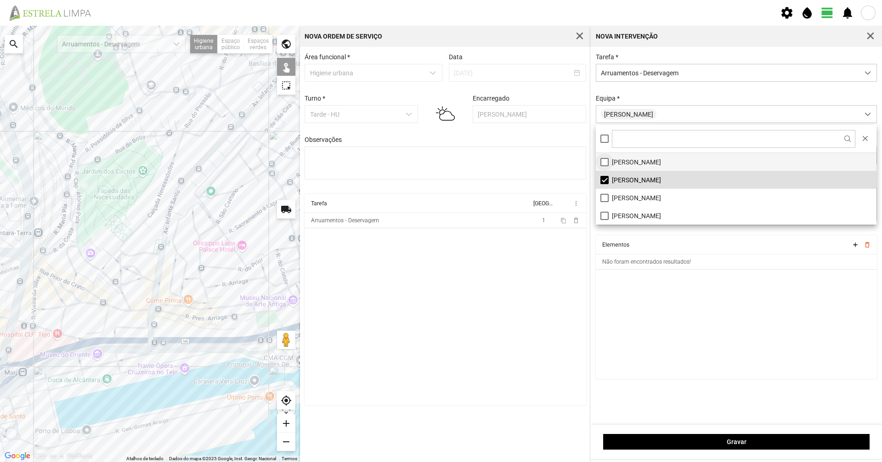
click at [602, 161] on li "[PERSON_NAME]" at bounding box center [736, 162] width 281 height 18
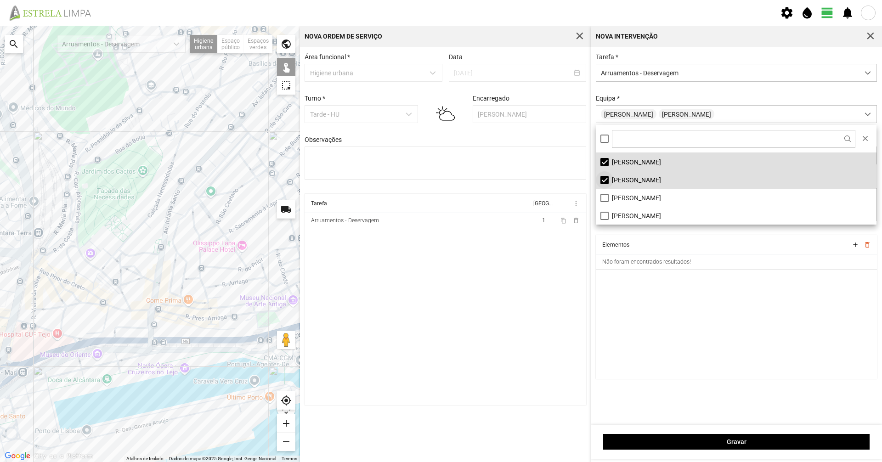
click at [606, 176] on li "[PERSON_NAME]" at bounding box center [736, 180] width 281 height 18
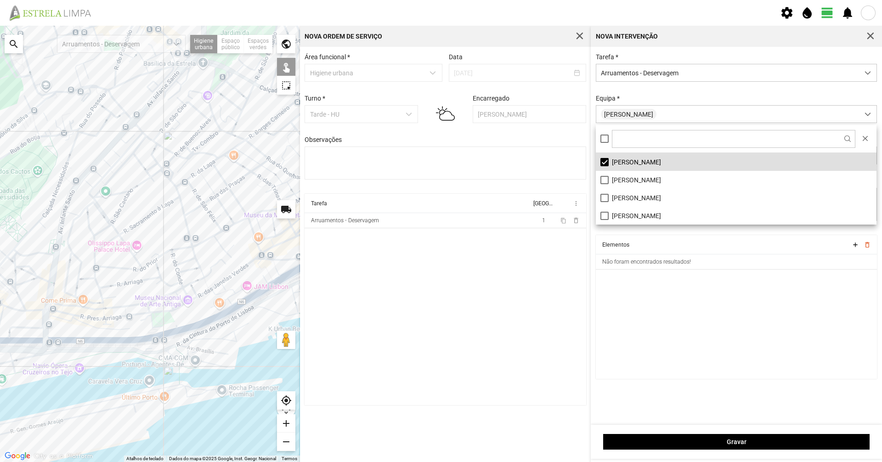
drag, startPoint x: 251, startPoint y: 236, endPoint x: 125, endPoint y: 241, distance: 126.5
click at [125, 241] on div at bounding box center [150, 244] width 300 height 437
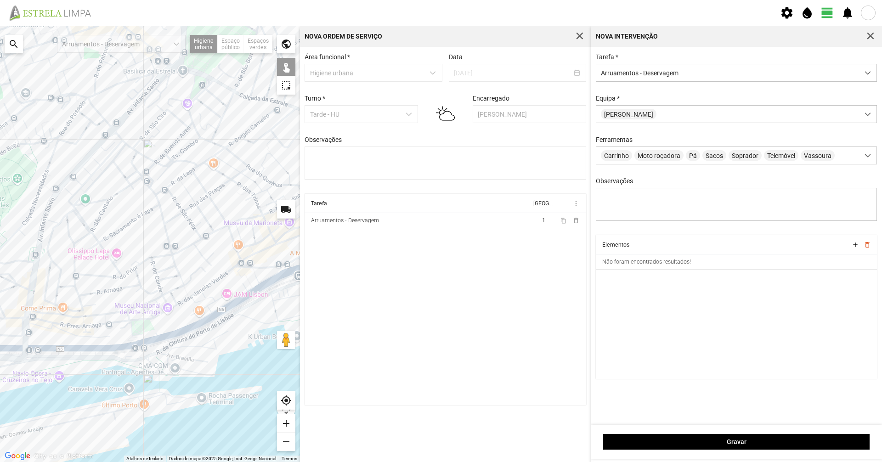
click at [166, 235] on div at bounding box center [150, 244] width 300 height 437
click at [174, 261] on div at bounding box center [150, 244] width 300 height 437
click at [178, 273] on div at bounding box center [150, 244] width 300 height 437
click at [181, 279] on div at bounding box center [150, 244] width 300 height 437
click at [186, 291] on div at bounding box center [150, 244] width 300 height 437
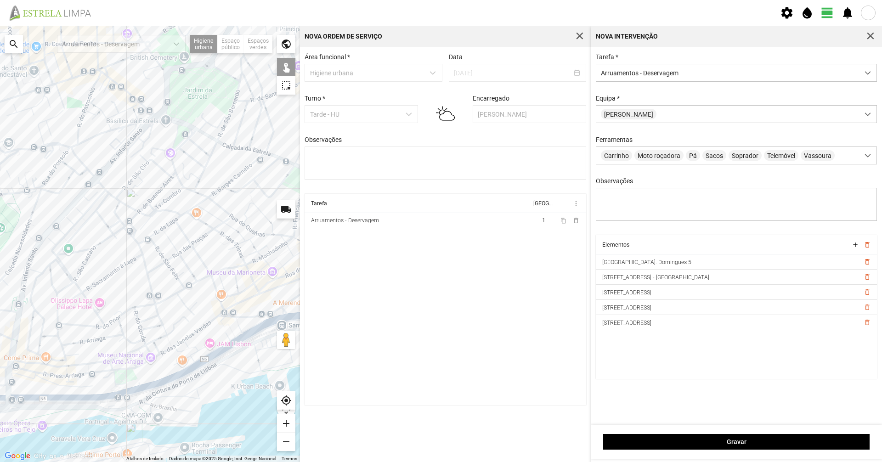
drag, startPoint x: 194, startPoint y: 268, endPoint x: 177, endPoint y: 318, distance: 52.5
click at [177, 318] on div at bounding box center [150, 244] width 300 height 437
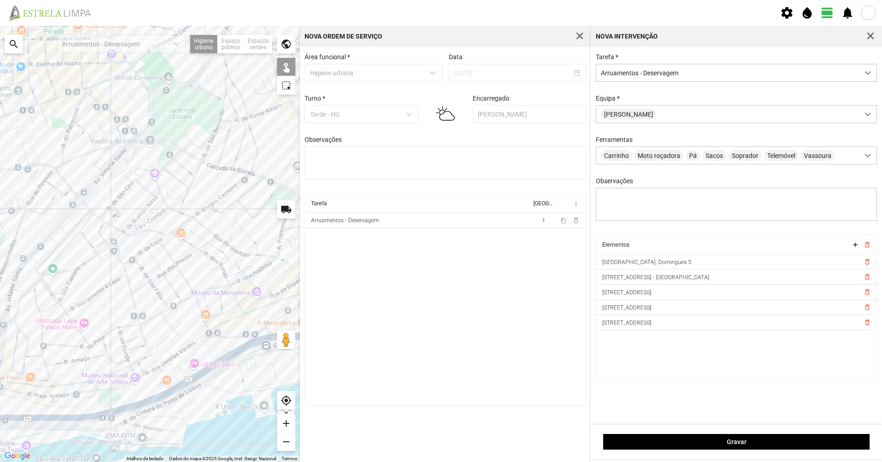
drag, startPoint x: 164, startPoint y: 293, endPoint x: 148, endPoint y: 311, distance: 24.1
click at [148, 311] on div at bounding box center [150, 244] width 300 height 437
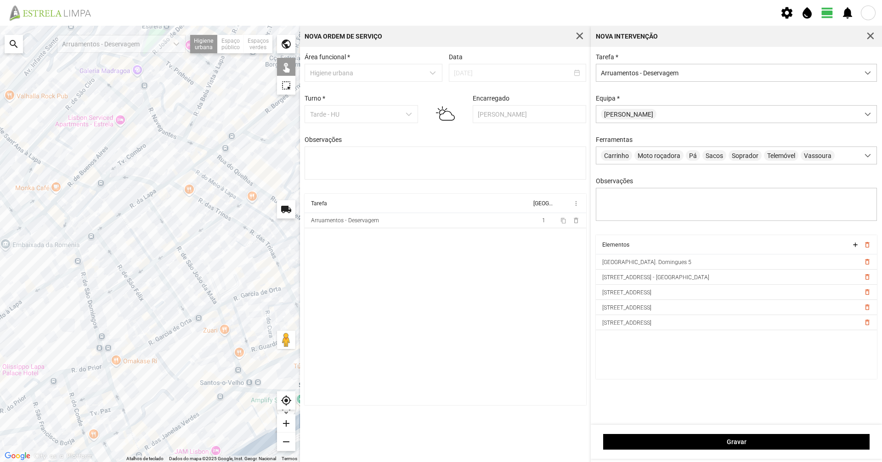
click at [122, 270] on div at bounding box center [150, 244] width 300 height 437
click at [137, 294] on div at bounding box center [150, 244] width 300 height 437
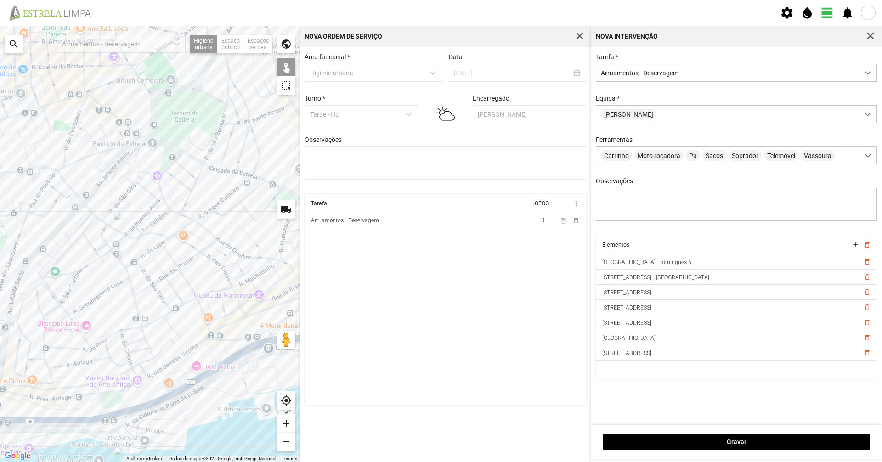
click at [685, 432] on div "Gravar" at bounding box center [736, 442] width 291 height 34
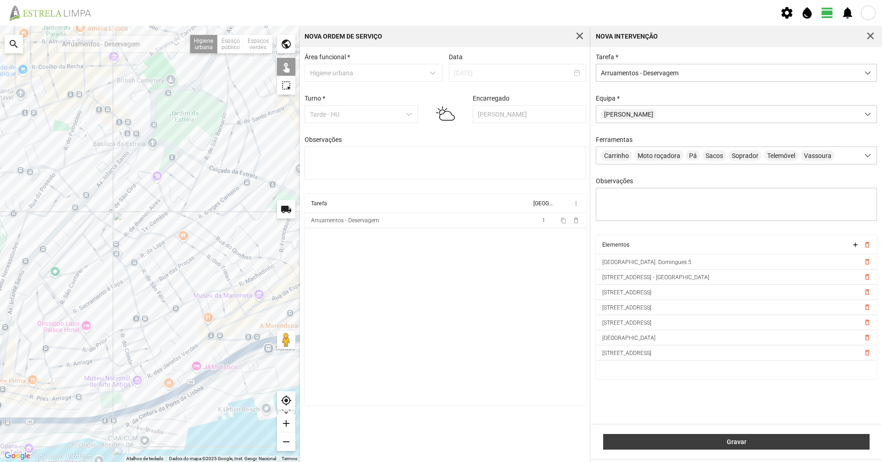
click at [683, 438] on span "Gravar" at bounding box center [736, 441] width 257 height 7
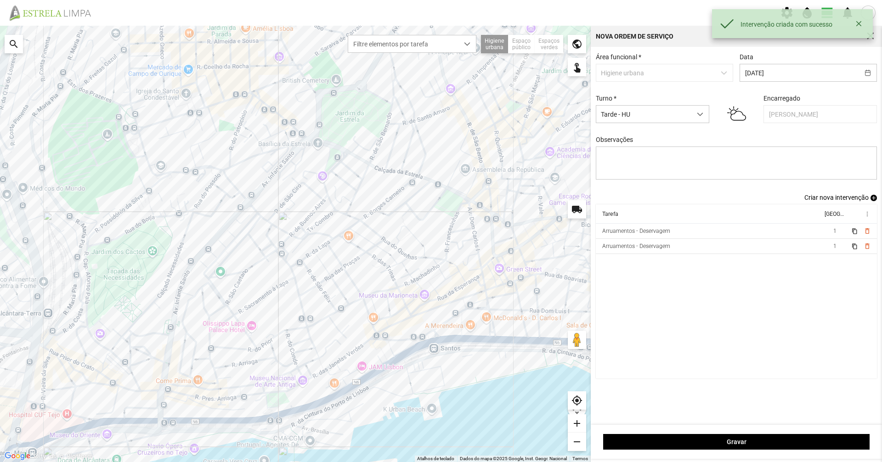
click at [814, 199] on span "Criar nova intervenção" at bounding box center [837, 197] width 64 height 7
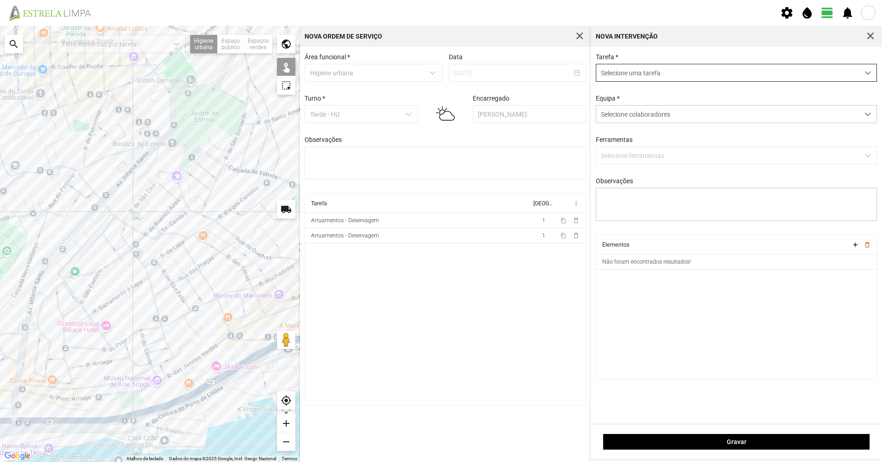
click at [689, 72] on span "Selecione uma tarefa" at bounding box center [728, 72] width 263 height 17
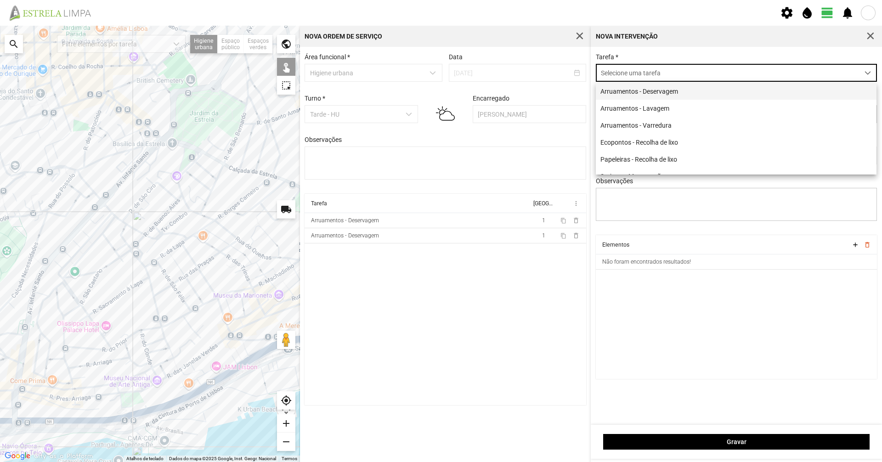
click at [653, 95] on li "Arruamentos - Deservagem" at bounding box center [736, 91] width 281 height 17
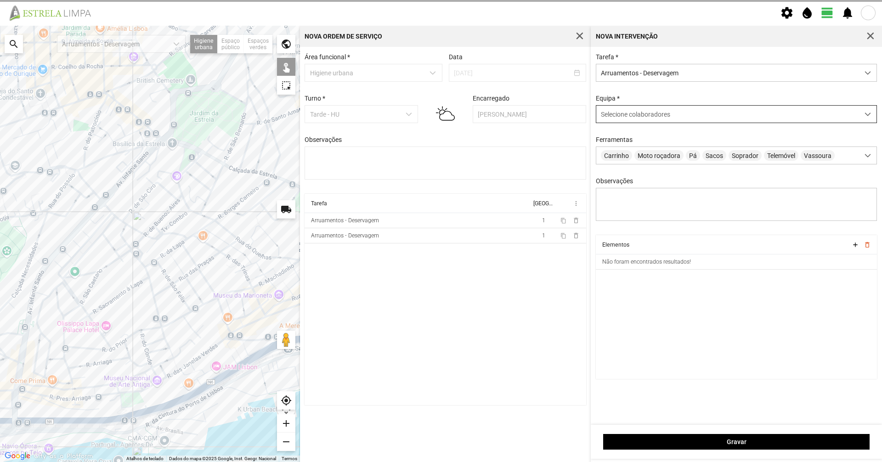
click at [634, 118] on span "Selecione colaboradores" at bounding box center [635, 114] width 69 height 7
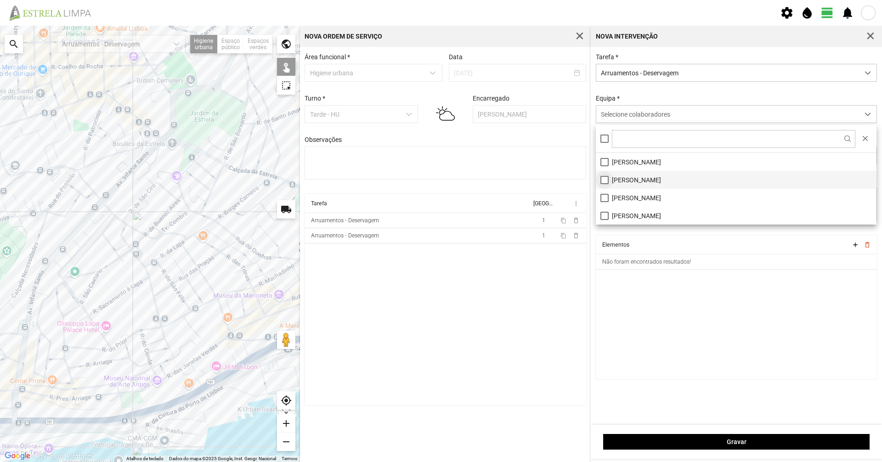
click at [607, 184] on li "[PERSON_NAME]" at bounding box center [736, 180] width 281 height 18
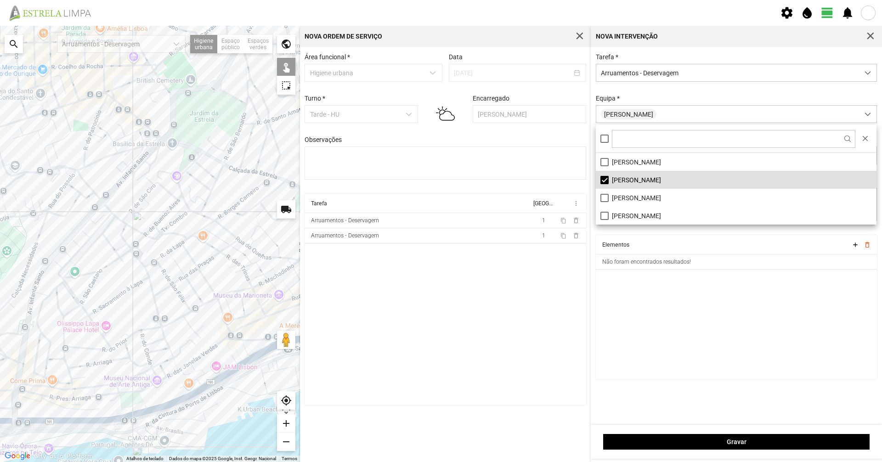
click at [609, 179] on li "[PERSON_NAME]" at bounding box center [736, 180] width 281 height 18
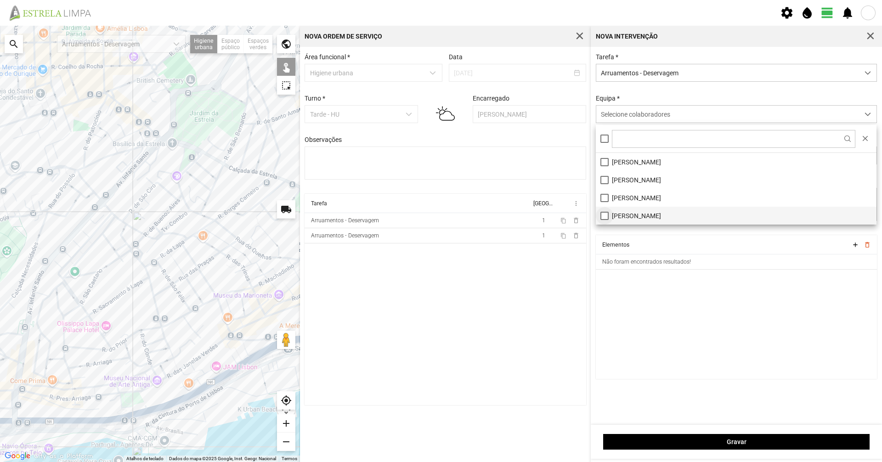
click at [602, 215] on li "[PERSON_NAME]" at bounding box center [736, 216] width 281 height 18
click at [622, 102] on div "Equipa * [PERSON_NAME]" at bounding box center [737, 109] width 288 height 28
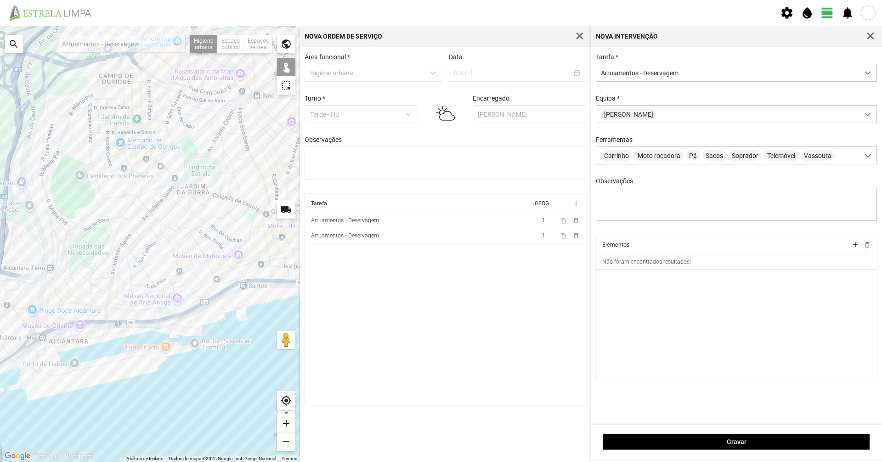
drag, startPoint x: 141, startPoint y: 250, endPoint x: 164, endPoint y: 270, distance: 31.0
click at [164, 270] on div at bounding box center [150, 244] width 300 height 437
click at [102, 264] on div at bounding box center [150, 244] width 300 height 437
click at [117, 237] on div at bounding box center [150, 244] width 300 height 437
click at [116, 235] on div at bounding box center [150, 244] width 300 height 437
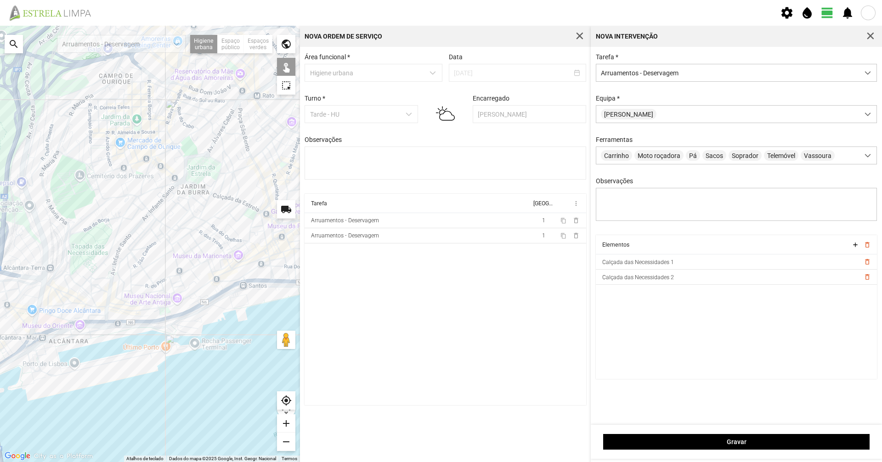
click at [89, 283] on div at bounding box center [150, 244] width 300 height 437
click at [91, 283] on div at bounding box center [150, 244] width 300 height 437
click at [92, 276] on div at bounding box center [150, 244] width 300 height 437
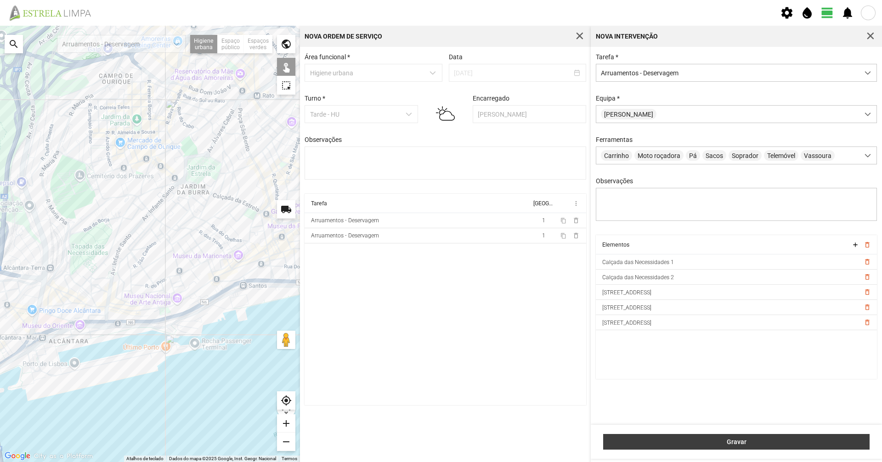
click at [637, 439] on span "Gravar" at bounding box center [736, 441] width 257 height 7
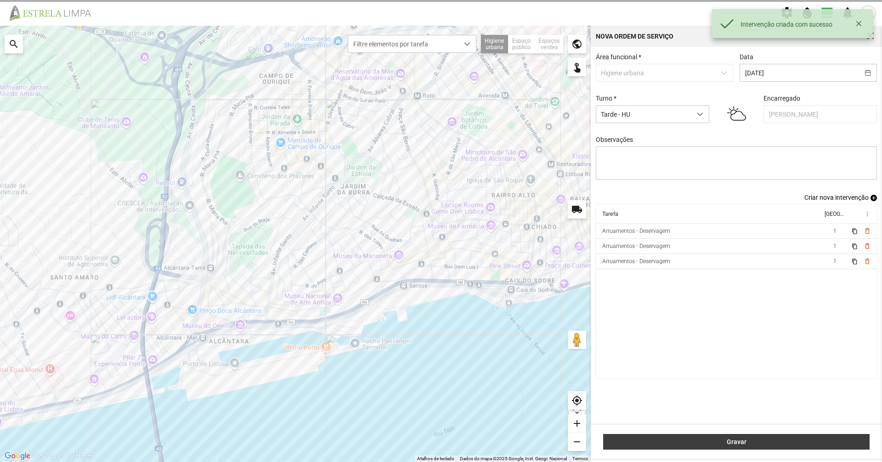
click at [722, 447] on button "Gravar" at bounding box center [736, 442] width 267 height 16
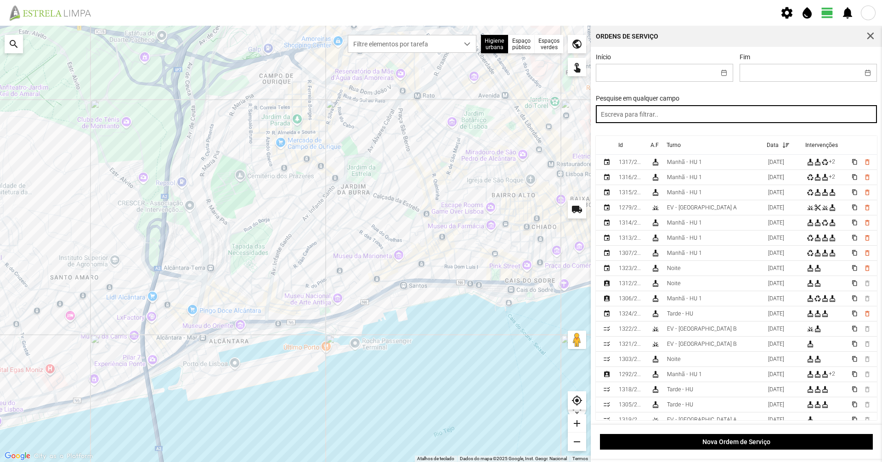
click at [694, 117] on input "text" at bounding box center [737, 114] width 282 height 18
type input "tarde"
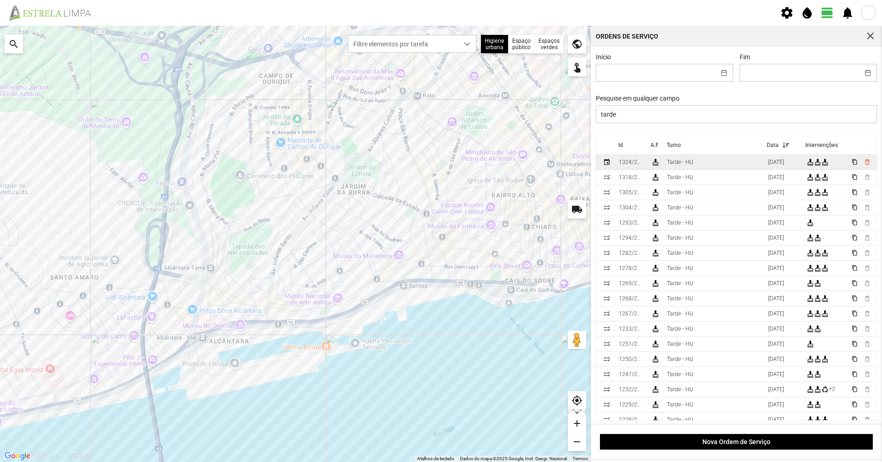
click at [697, 161] on td "Tarde - HU" at bounding box center [714, 162] width 101 height 15
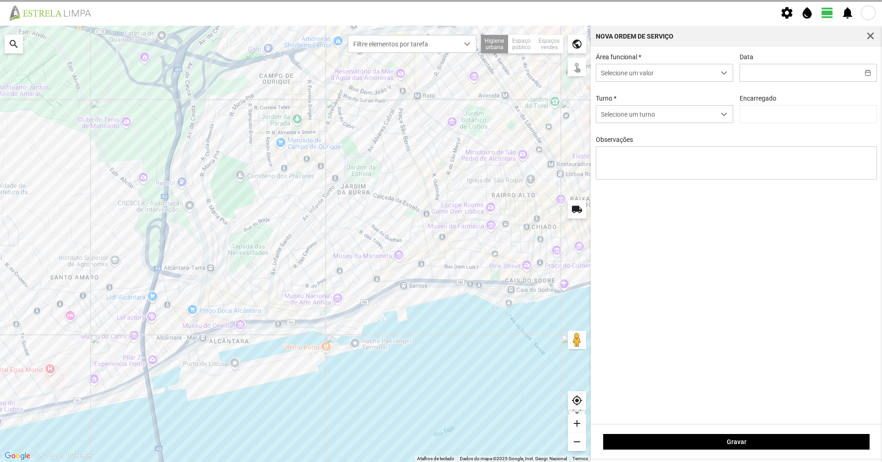
type input "[DATE]"
type input "[PERSON_NAME]"
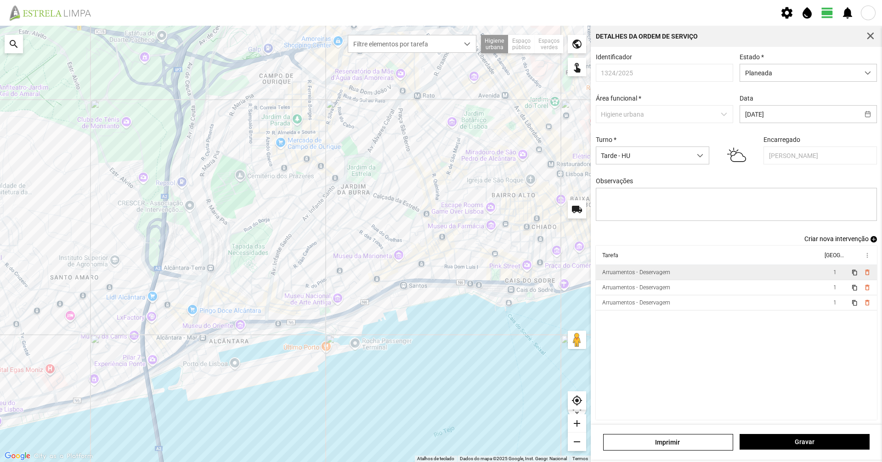
click at [660, 275] on div "Arruamentos - Deservagem" at bounding box center [637, 272] width 68 height 6
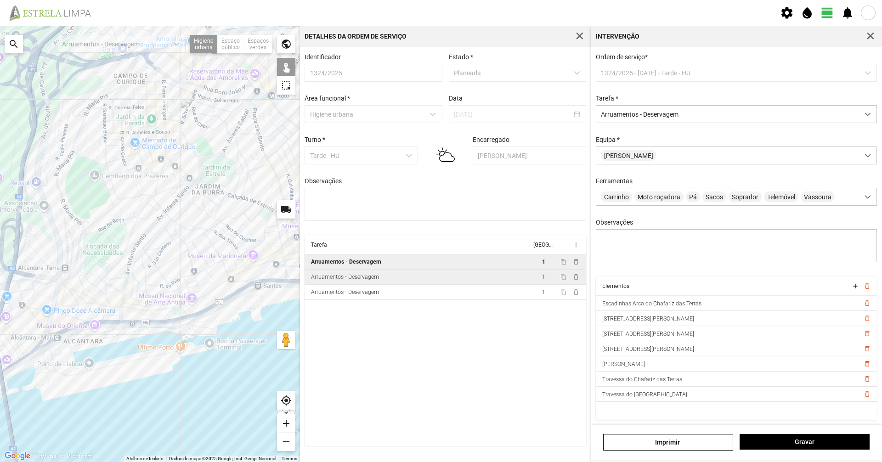
click at [335, 279] on div "Arruamentos - Deservagem" at bounding box center [345, 277] width 68 height 6
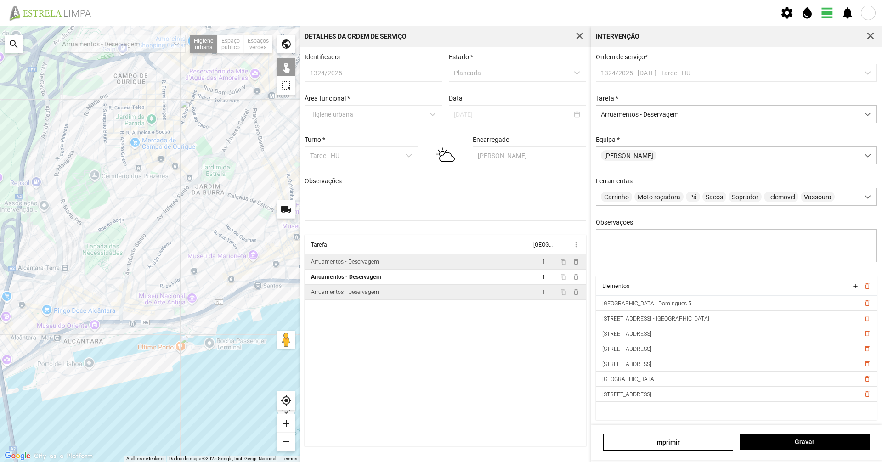
click at [333, 296] on div "Arruamentos - Deservagem" at bounding box center [345, 292] width 68 height 6
click at [864, 290] on span "delete_outline" at bounding box center [867, 286] width 7 height 7
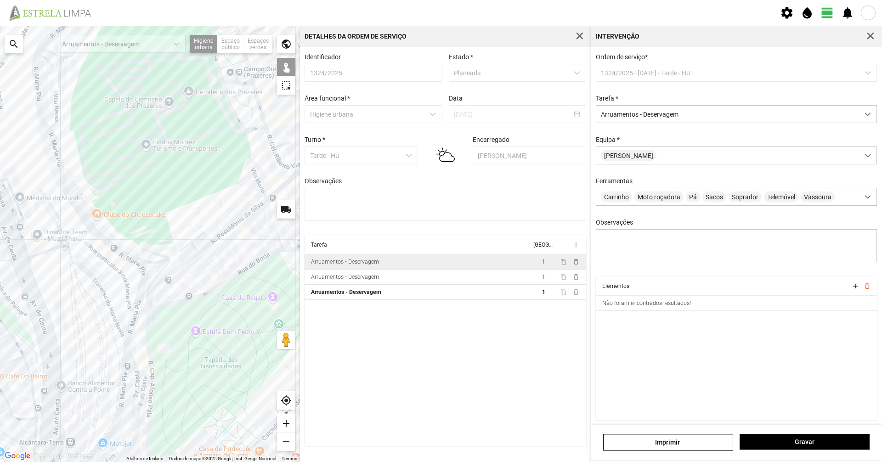
click at [151, 262] on div at bounding box center [150, 244] width 300 height 437
click at [142, 261] on div at bounding box center [150, 244] width 300 height 437
click at [146, 264] on div at bounding box center [150, 244] width 300 height 437
click at [164, 269] on div at bounding box center [150, 244] width 300 height 437
click at [164, 256] on div at bounding box center [150, 244] width 300 height 437
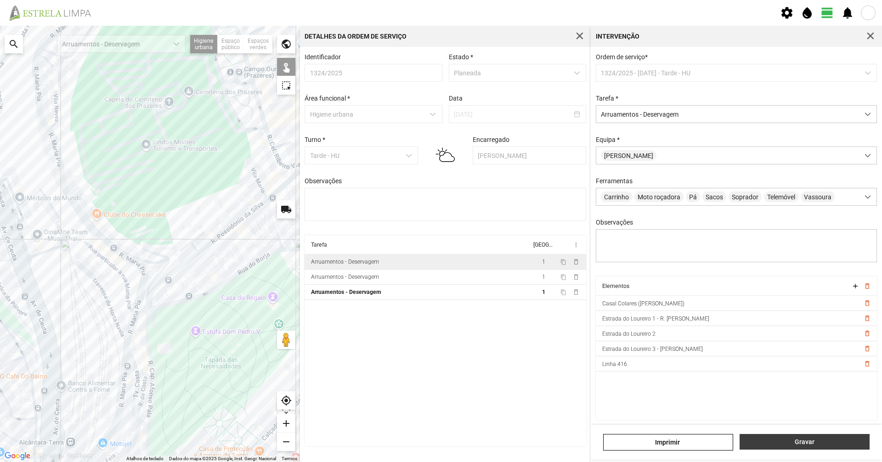
click at [817, 450] on button "Gravar" at bounding box center [805, 442] width 130 height 16
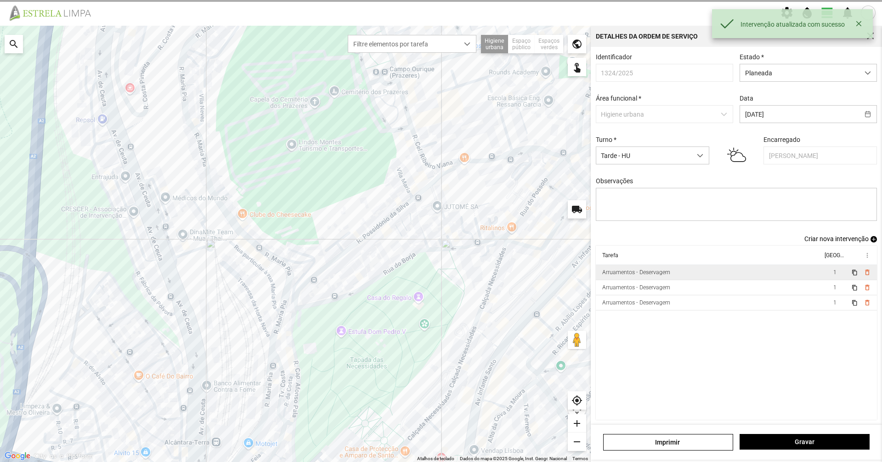
click at [721, 278] on td "Arruamentos - Deservagem" at bounding box center [709, 272] width 227 height 15
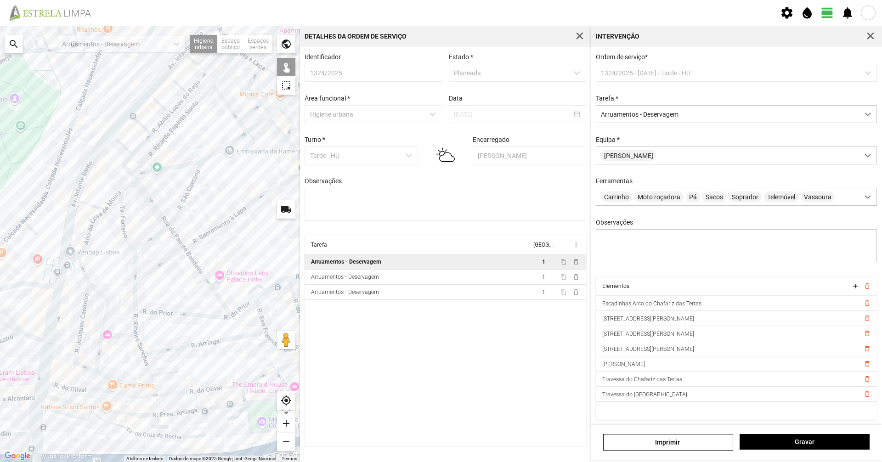
drag, startPoint x: 124, startPoint y: 301, endPoint x: 119, endPoint y: 284, distance: 17.0
click at [119, 284] on div at bounding box center [150, 244] width 300 height 437
click at [770, 444] on span "Gravar" at bounding box center [805, 441] width 120 height 7
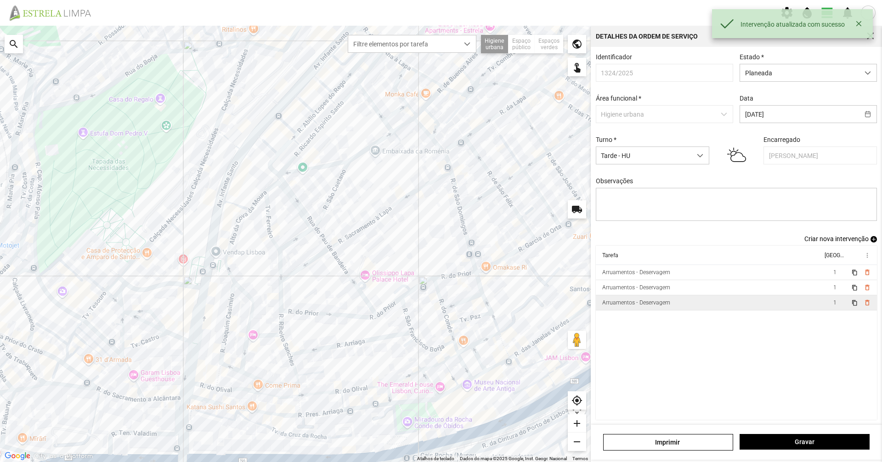
click at [684, 310] on td "Arruamentos - Deservagem" at bounding box center [709, 303] width 227 height 15
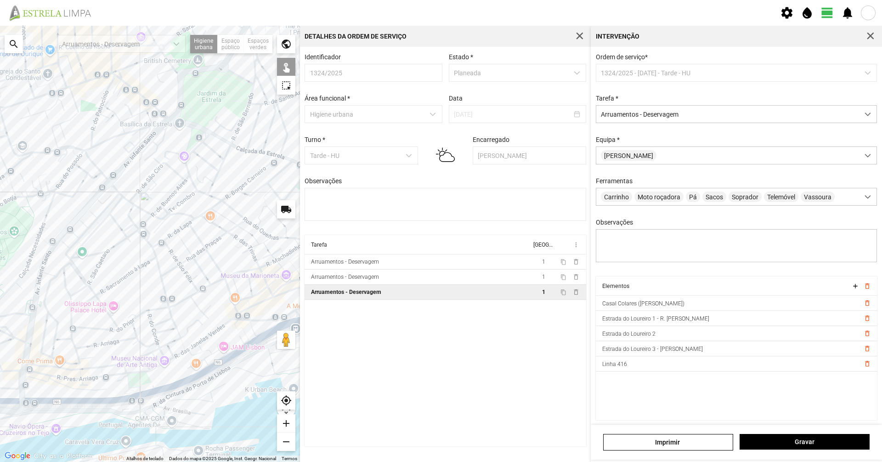
drag, startPoint x: 216, startPoint y: 331, endPoint x: 143, endPoint y: 338, distance: 73.4
click at [143, 338] on div at bounding box center [150, 244] width 300 height 437
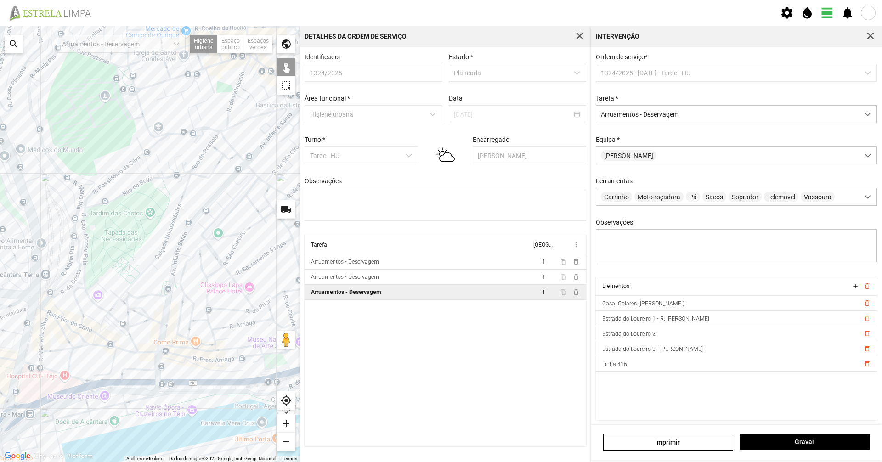
drag, startPoint x: 144, startPoint y: 308, endPoint x: 287, endPoint y: 286, distance: 144.6
click at [287, 286] on div at bounding box center [150, 244] width 300 height 437
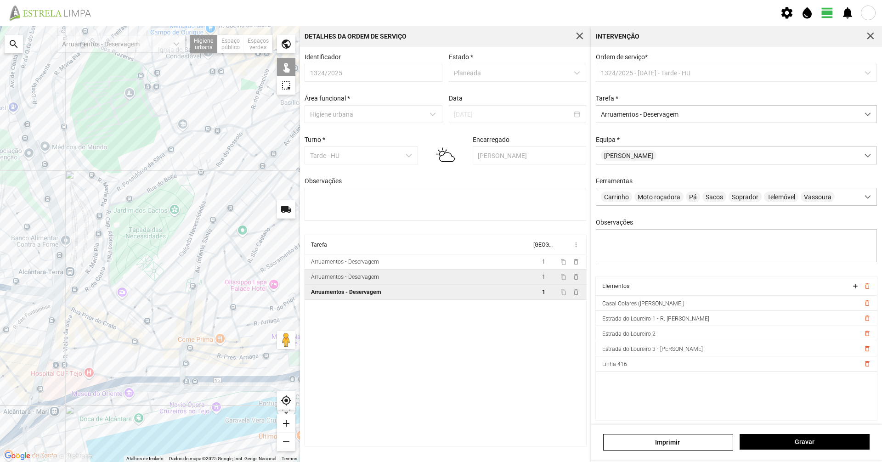
click at [375, 280] on div "Arruamentos - Deservagem" at bounding box center [345, 277] width 68 height 6
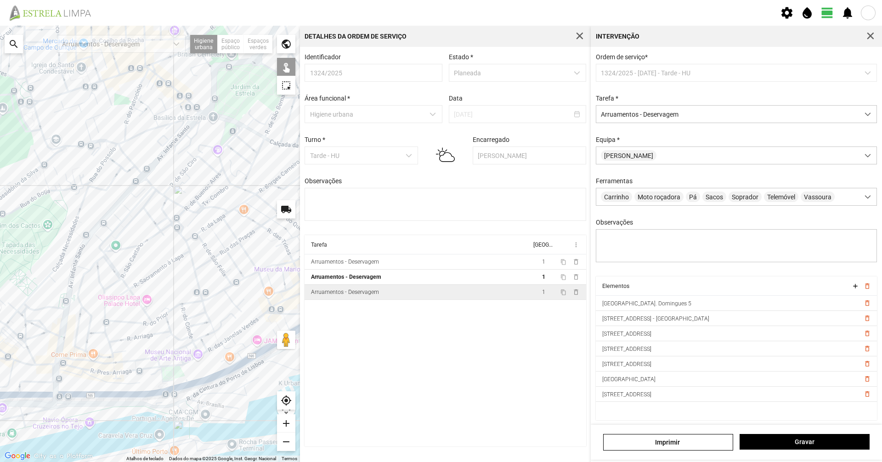
drag, startPoint x: 280, startPoint y: 276, endPoint x: 153, endPoint y: 291, distance: 127.7
click at [153, 291] on div at bounding box center [150, 244] width 300 height 437
